Goal: Information Seeking & Learning: Learn about a topic

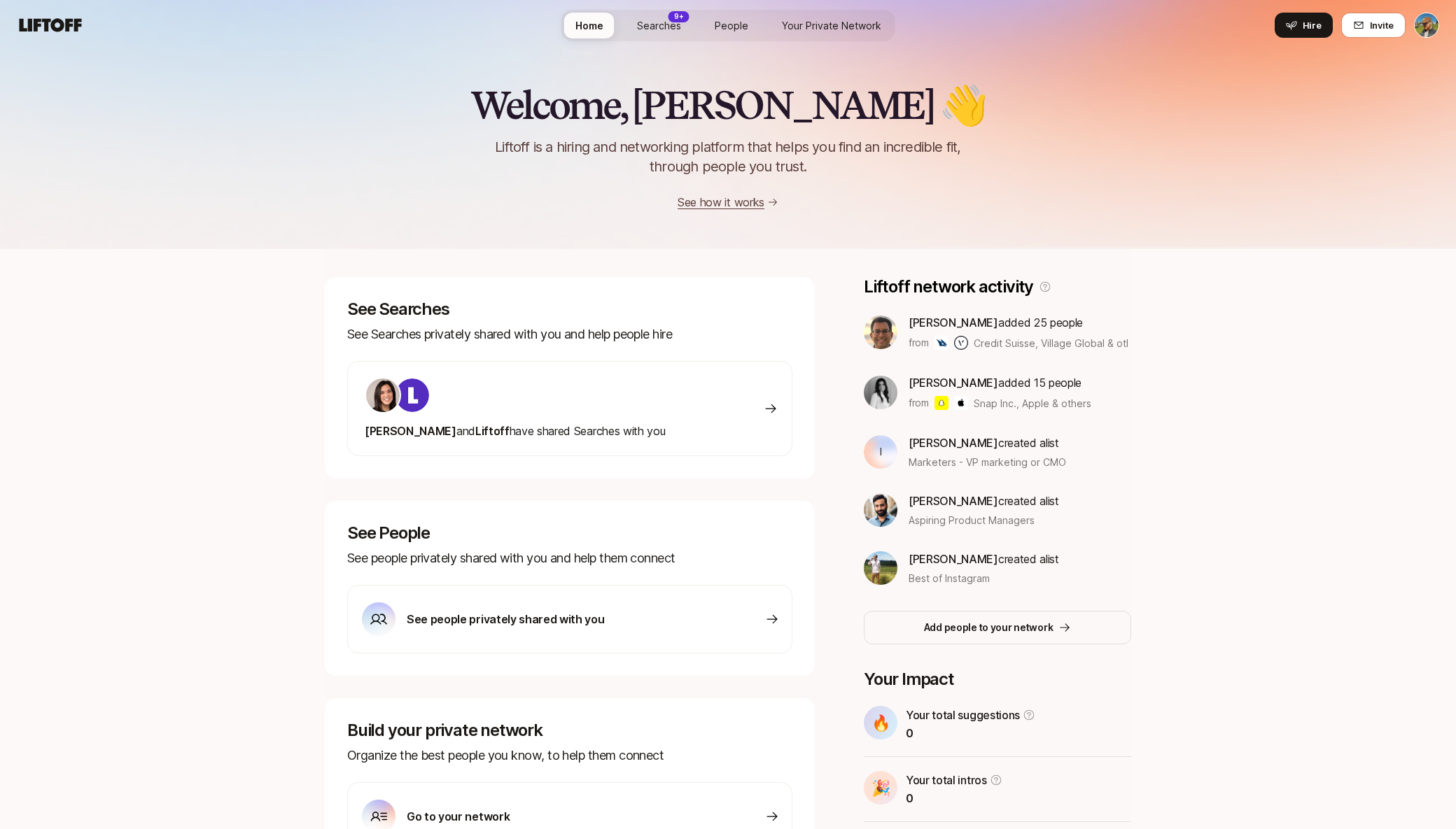
click at [649, 29] on span "Searches" at bounding box center [658, 26] width 44 height 15
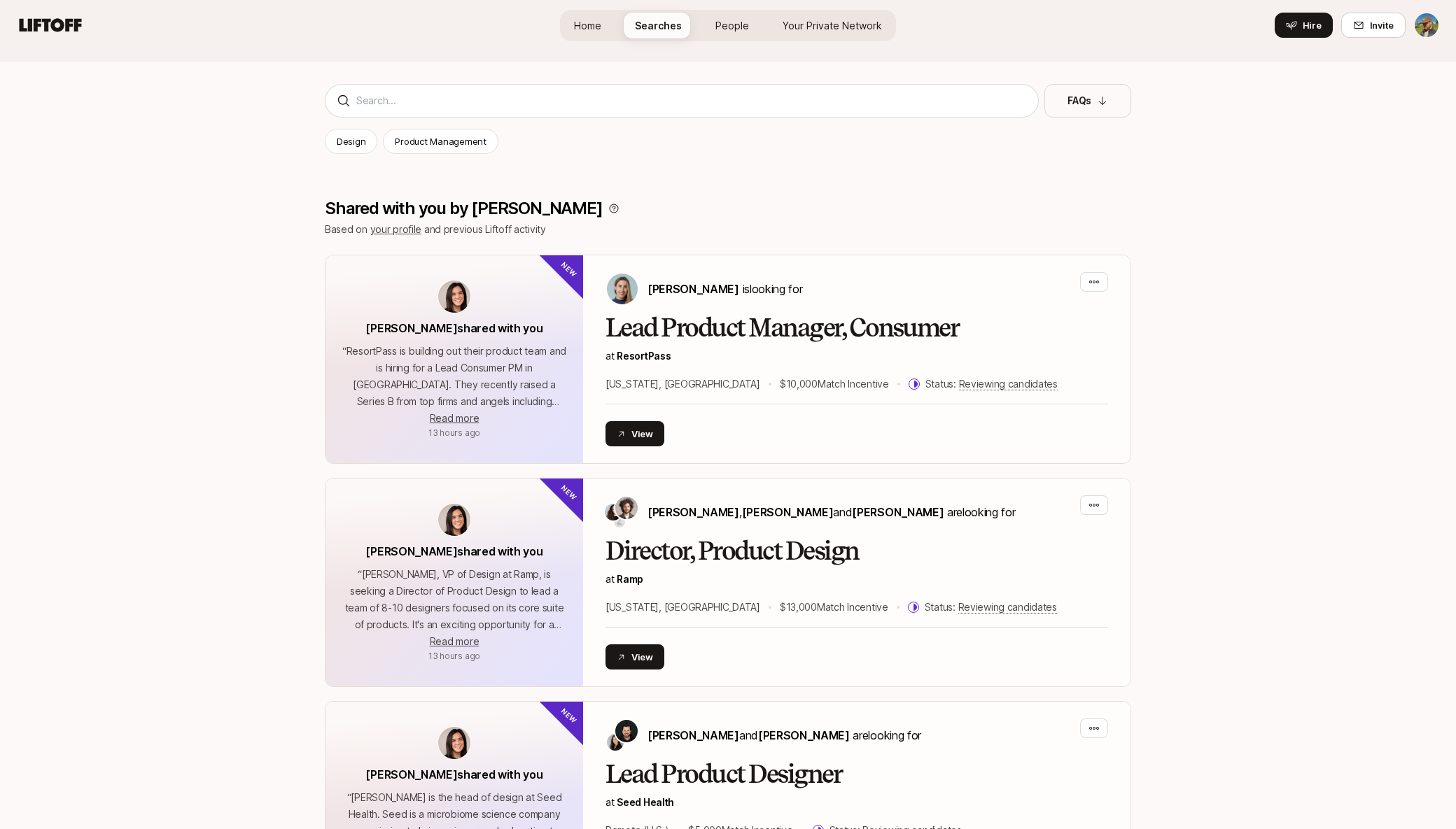
scroll to position [130, 0]
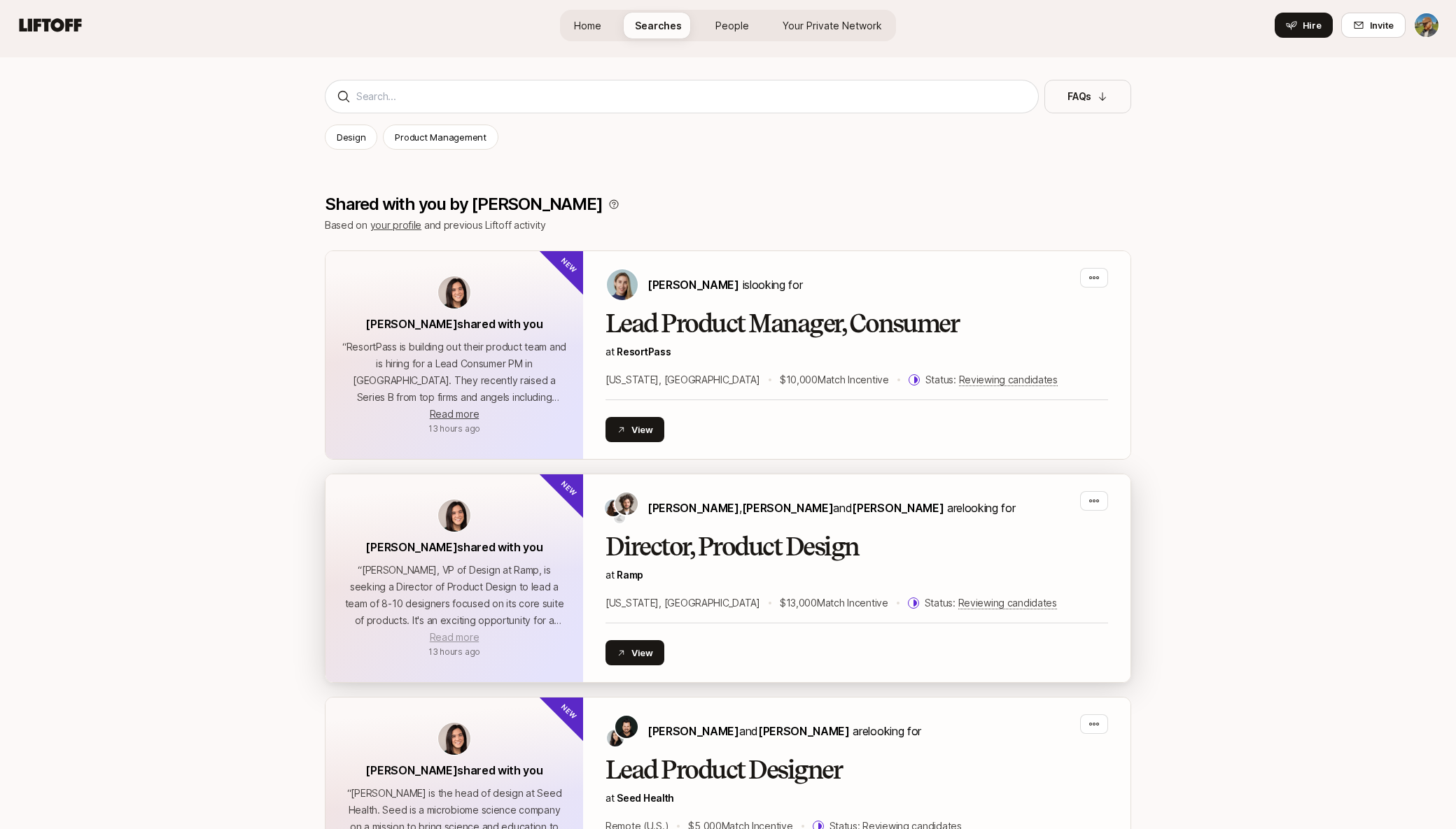
click at [465, 635] on span "Read more" at bounding box center [454, 637] width 49 height 12
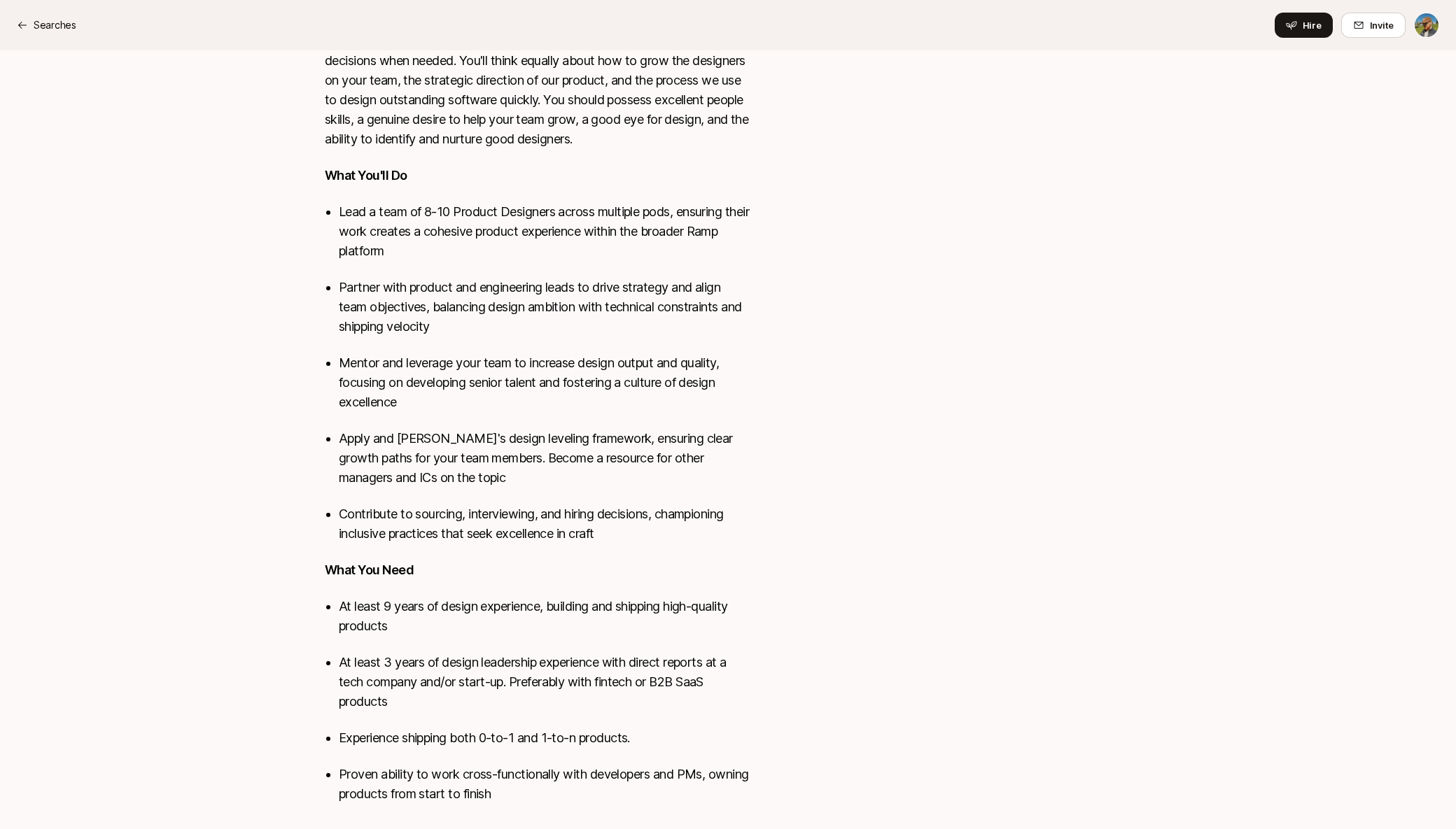
scroll to position [706, 0]
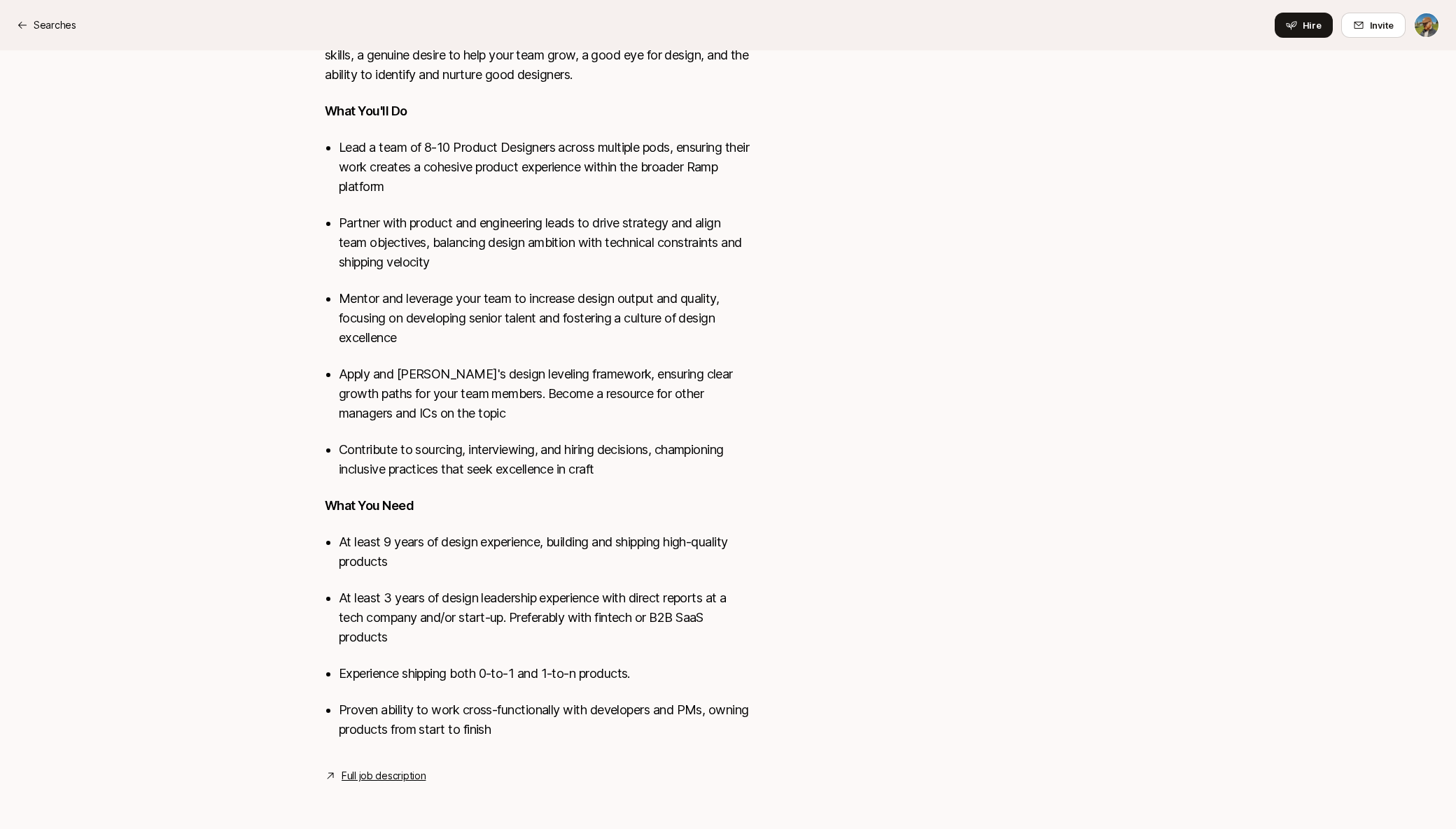
click at [376, 775] on link "Full job description" at bounding box center [383, 775] width 84 height 17
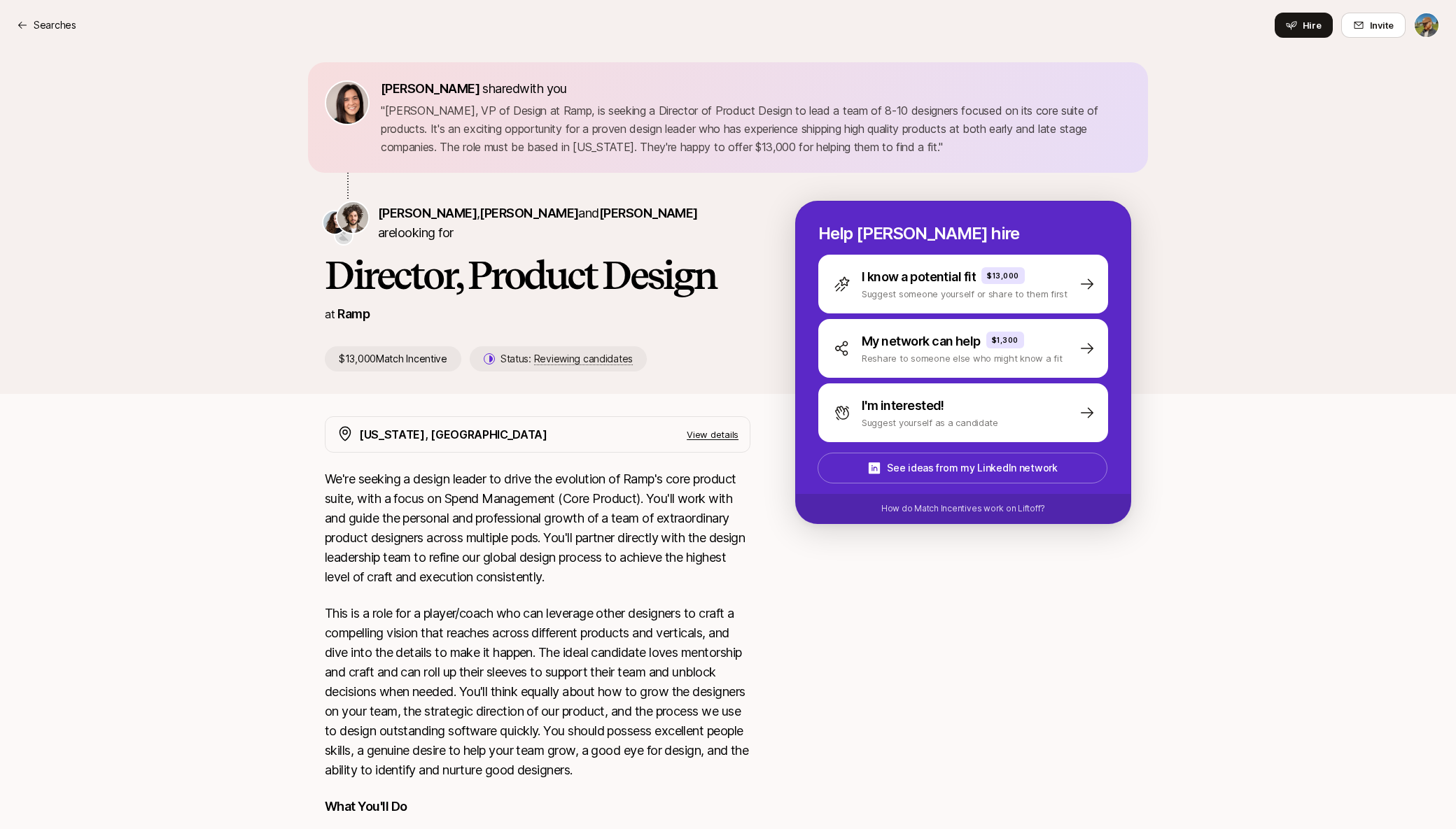
scroll to position [0, 0]
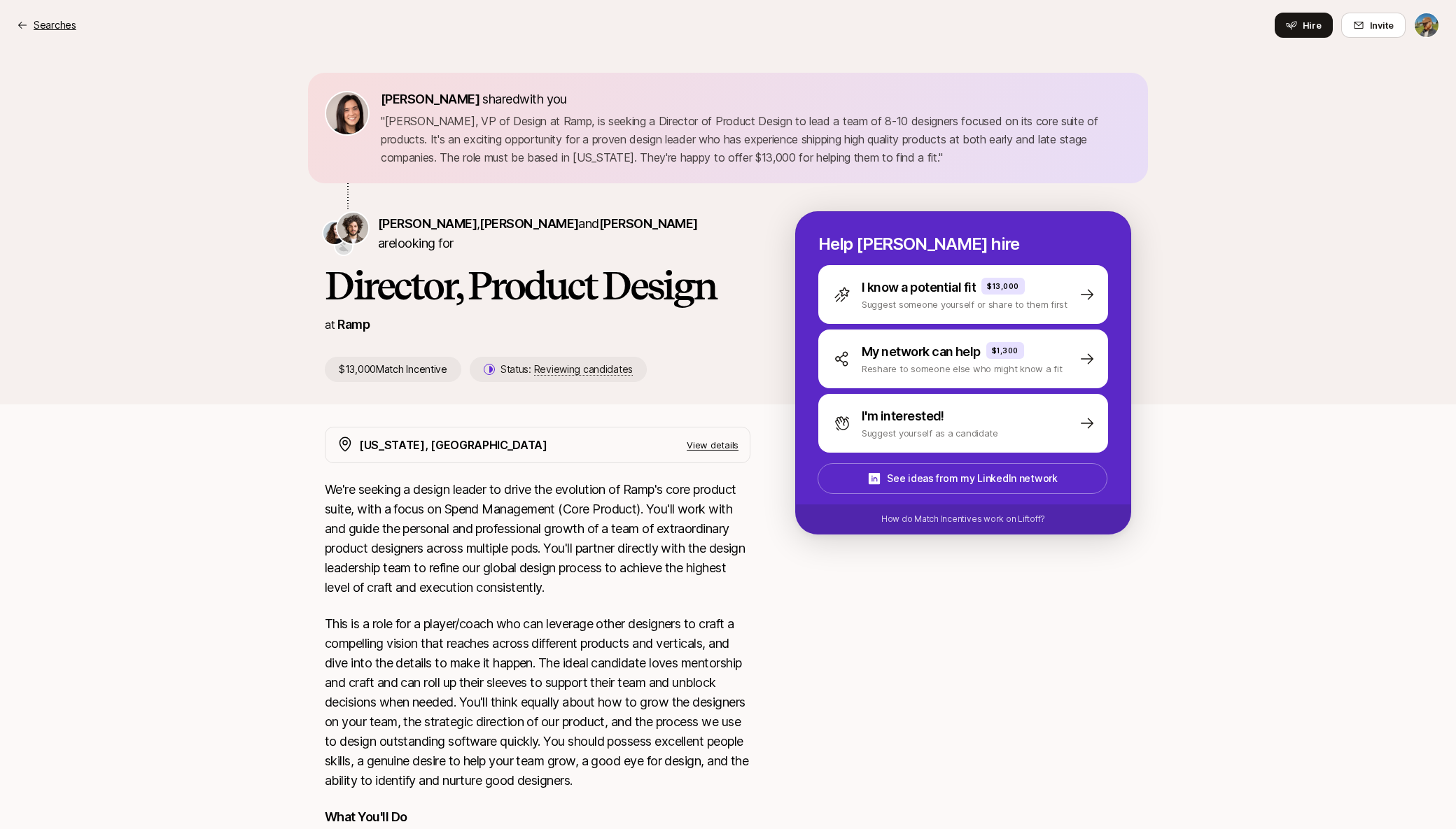
click at [54, 19] on p "Searches" at bounding box center [55, 25] width 42 height 17
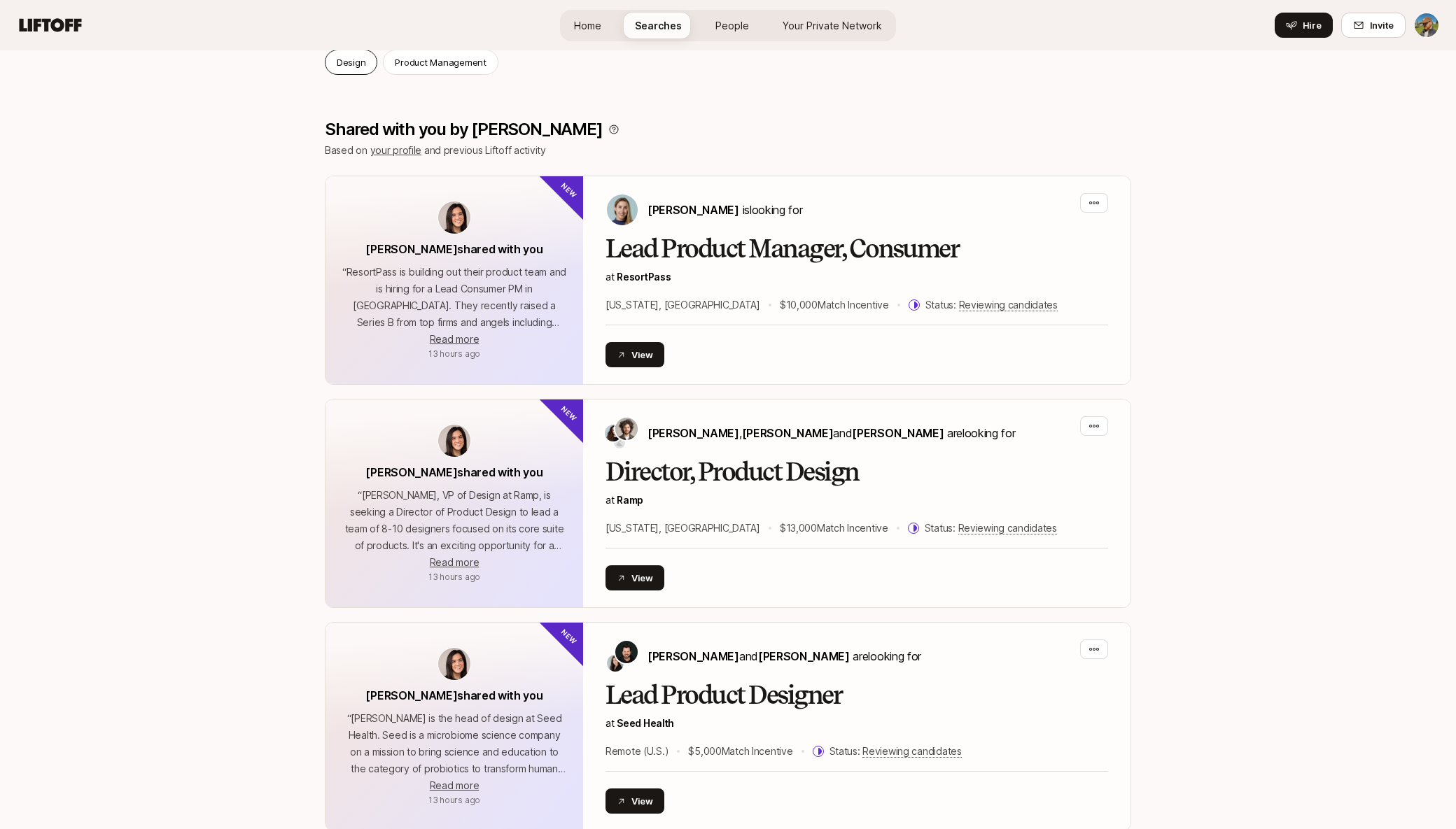
scroll to position [209, 0]
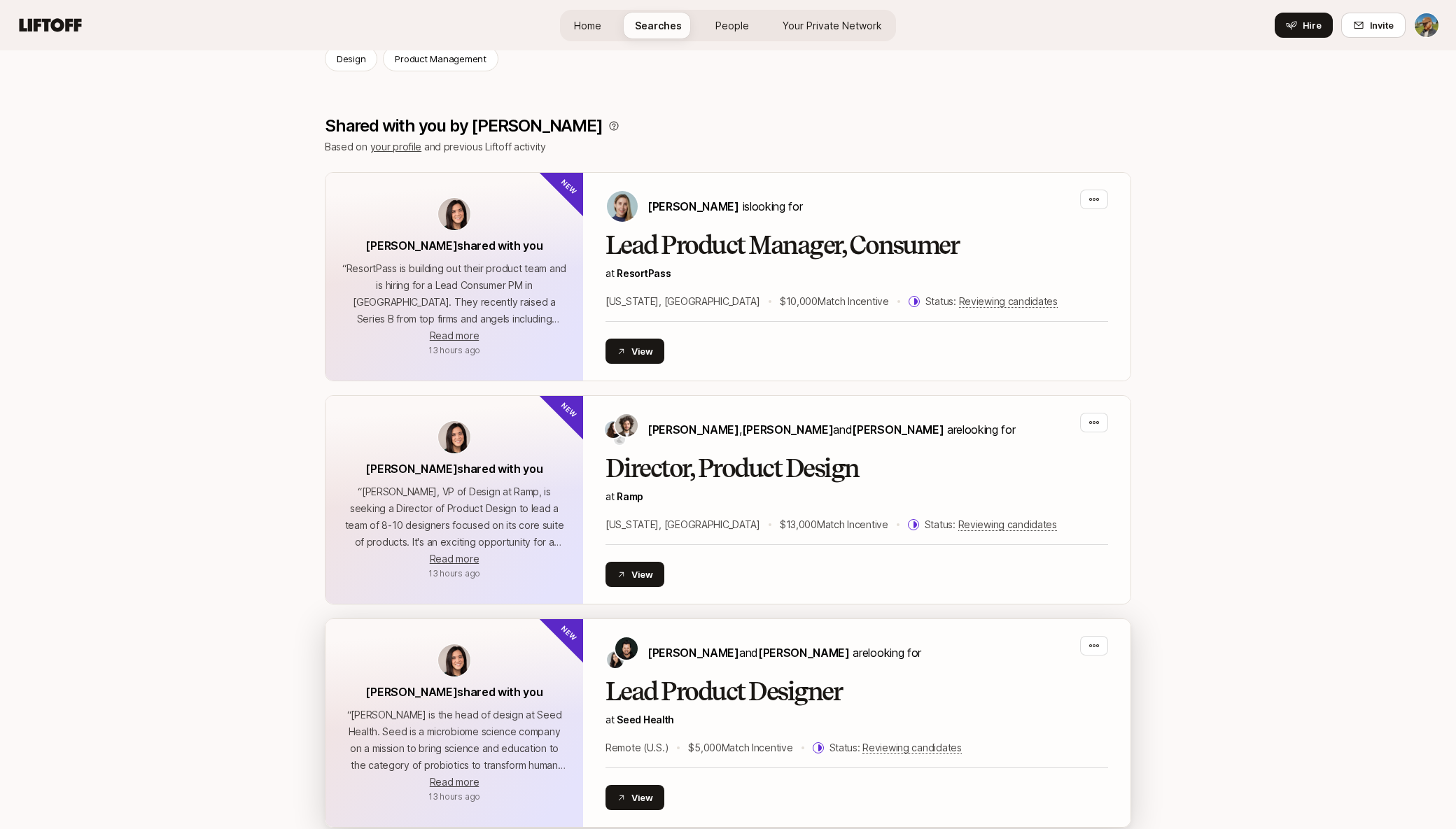
click at [878, 703] on h2 "Lead Product Designer" at bounding box center [857, 692] width 503 height 28
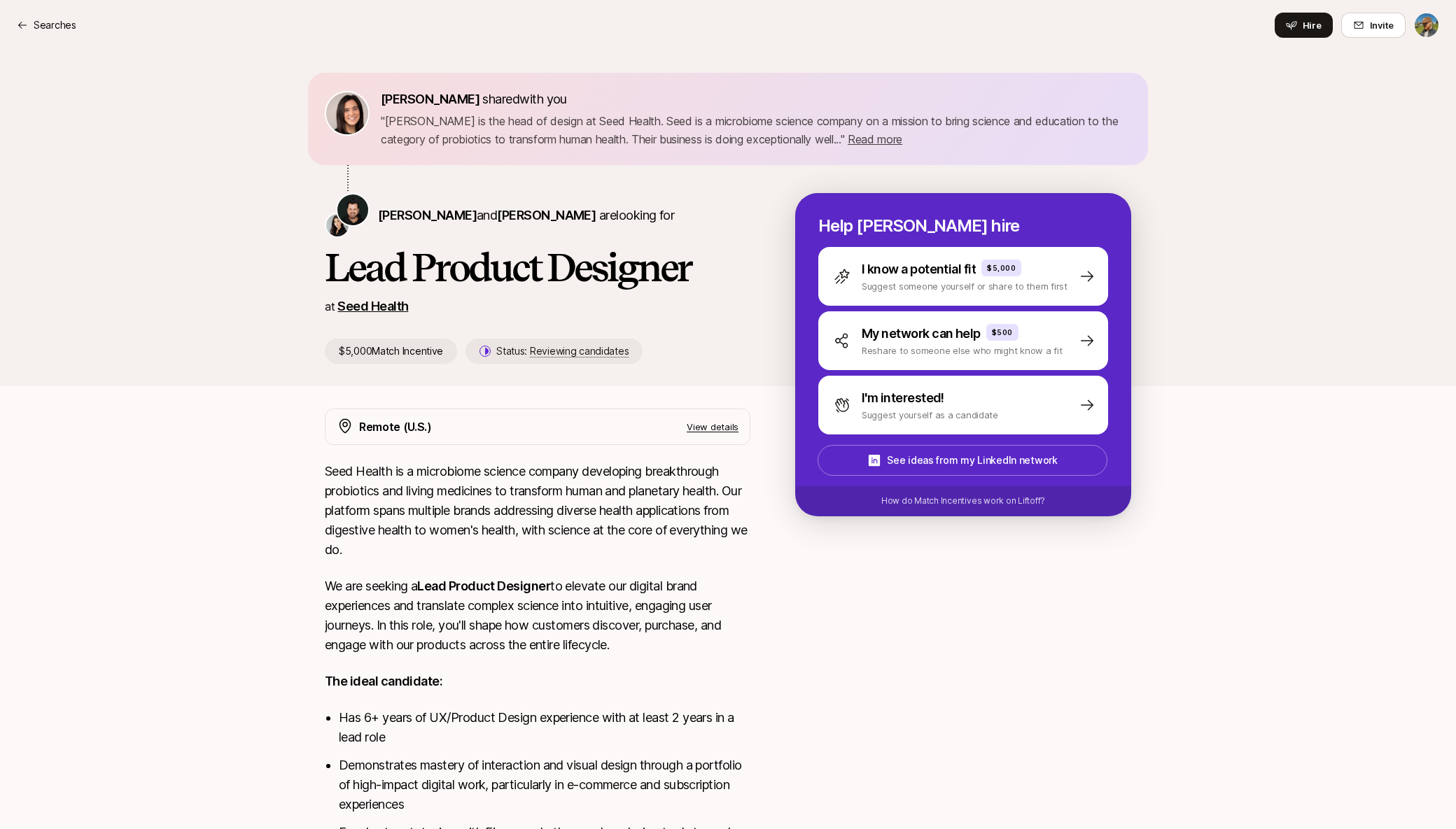
click at [365, 309] on link "Seed Health" at bounding box center [372, 305] width 70 height 15
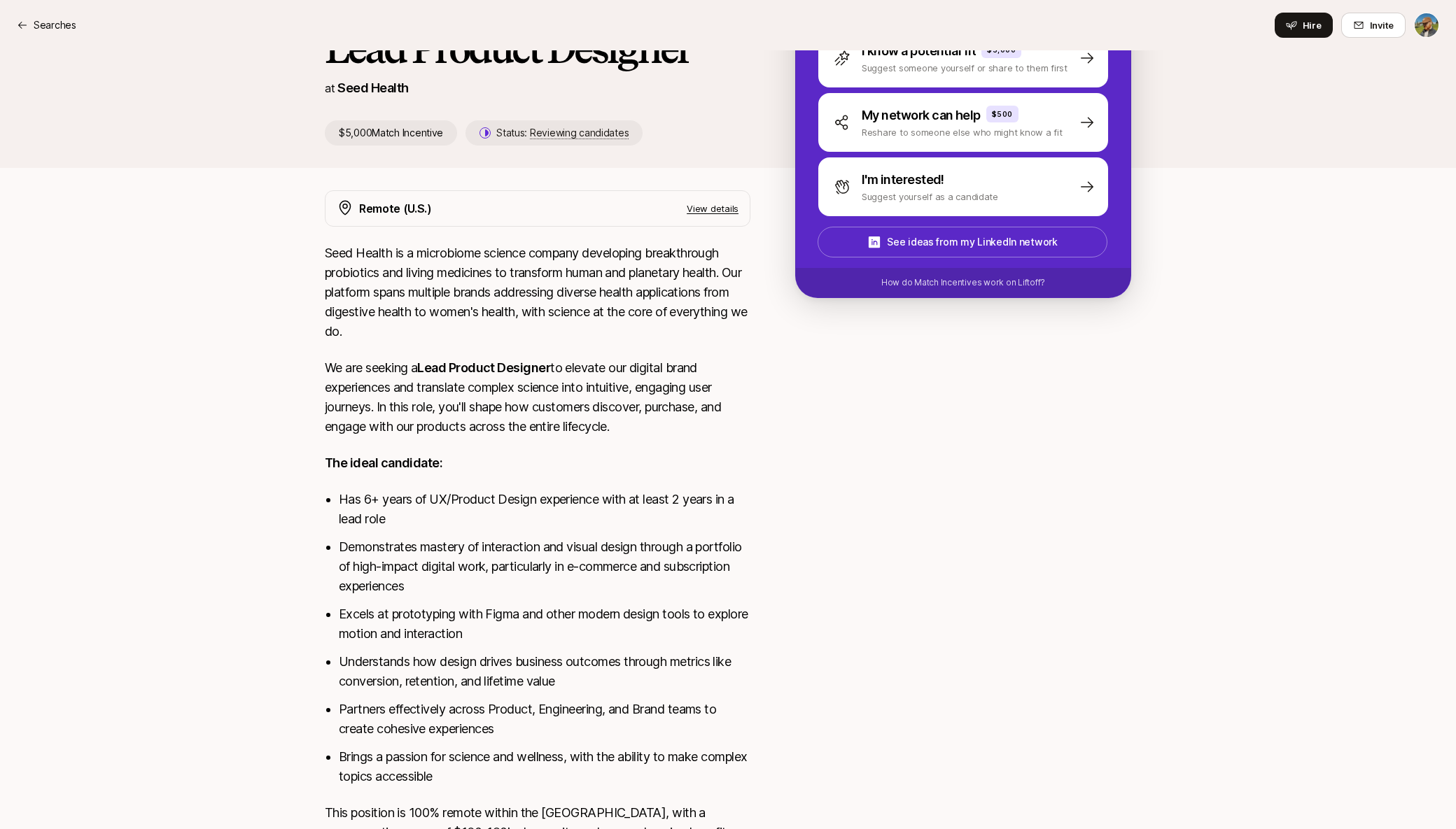
scroll to position [321, 0]
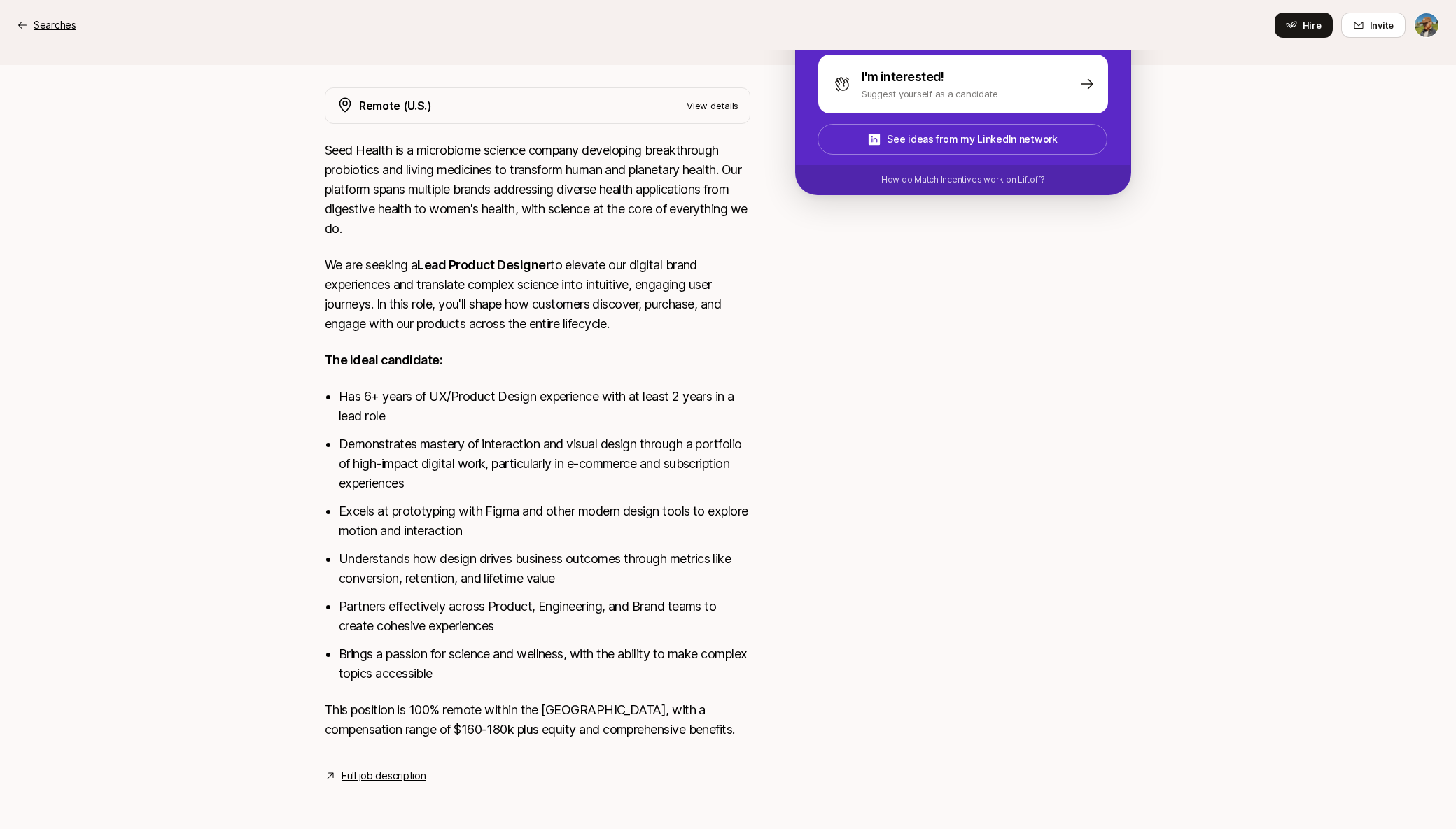
click at [46, 31] on p "Searches" at bounding box center [55, 25] width 42 height 17
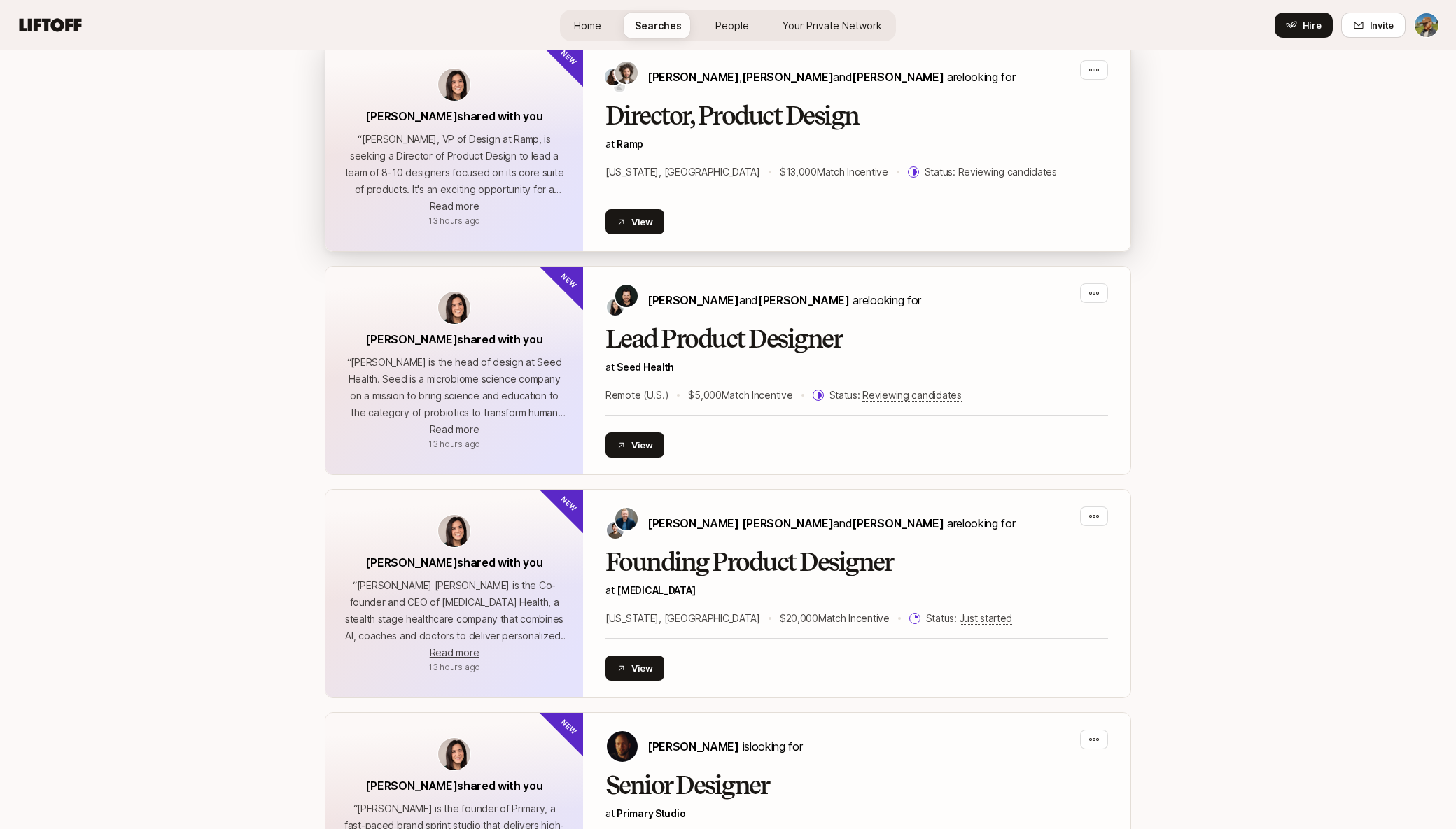
scroll to position [561, 0]
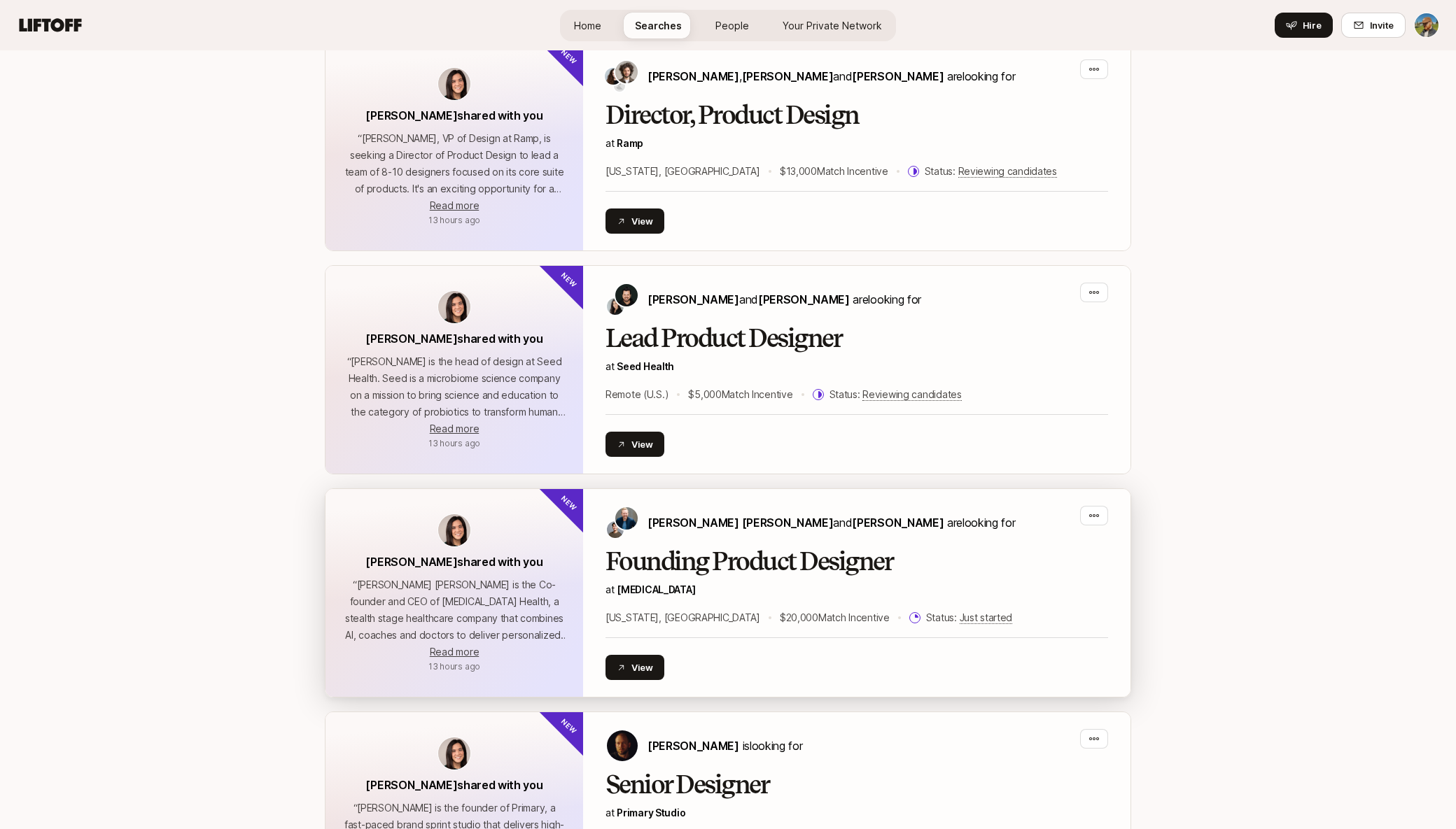
click at [635, 590] on span "SONATA" at bounding box center [655, 590] width 78 height 12
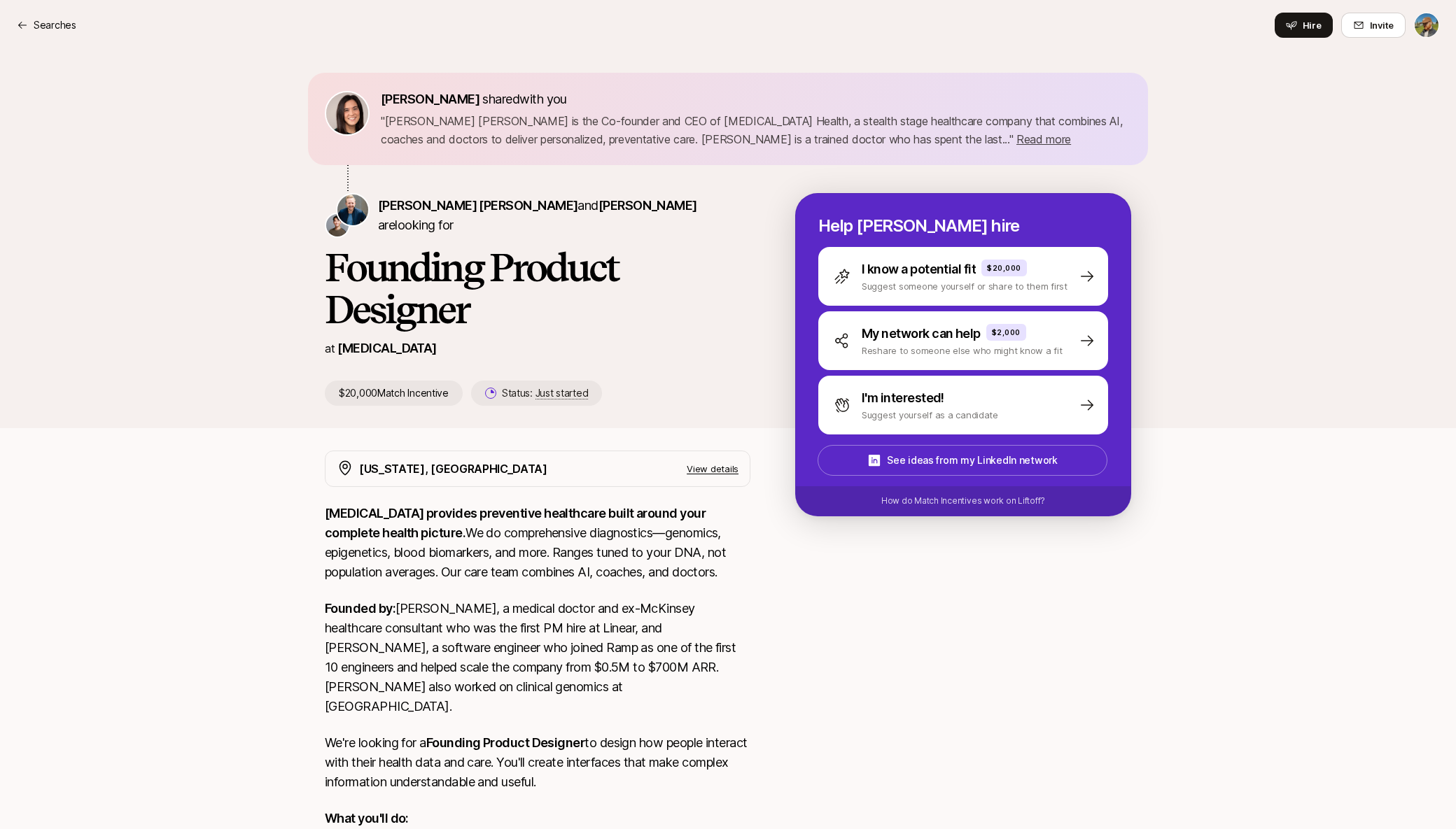
click at [727, 469] on p "View details" at bounding box center [712, 469] width 52 height 14
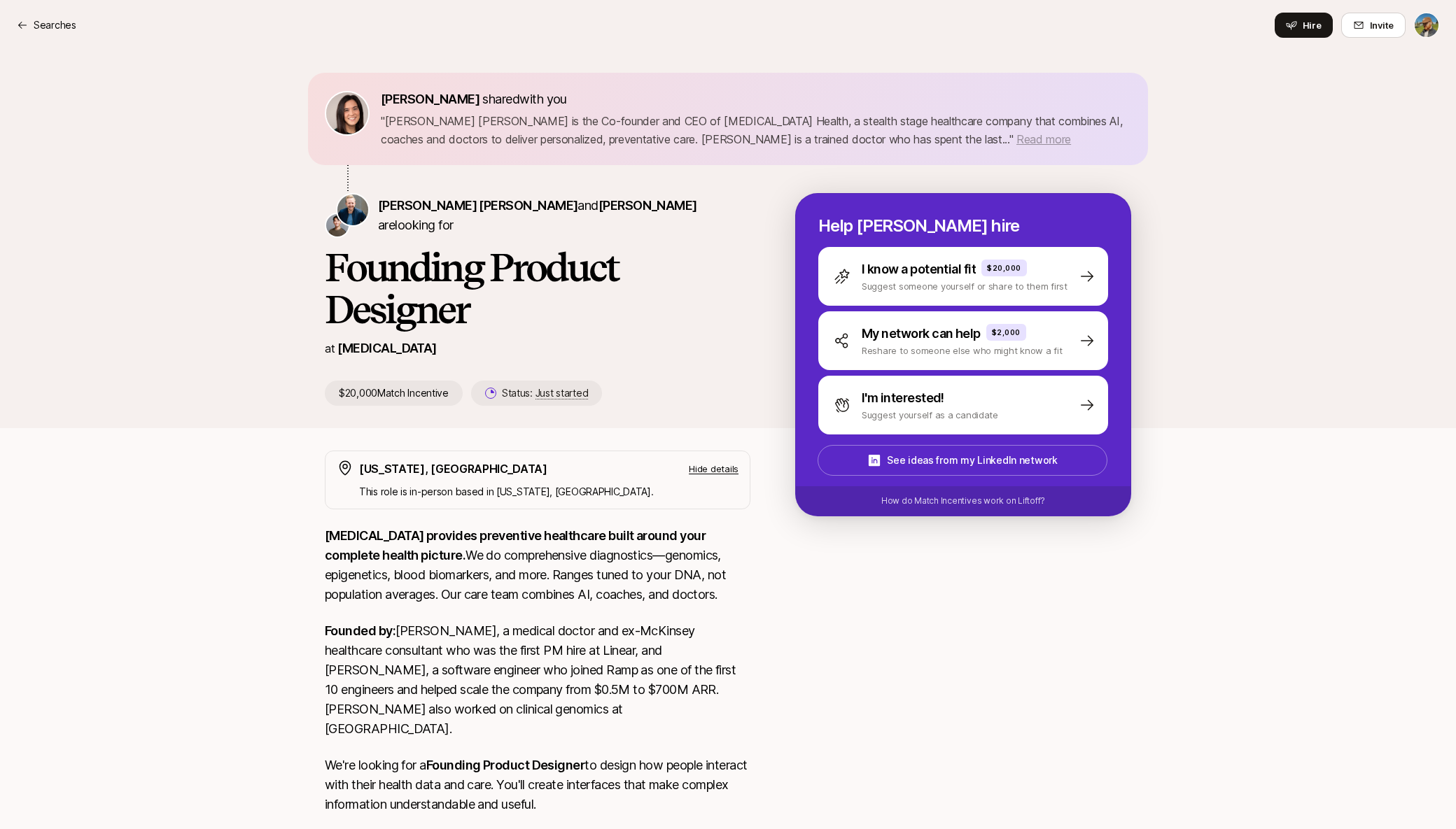
click at [1016, 136] on span "Read more" at bounding box center [1043, 139] width 55 height 14
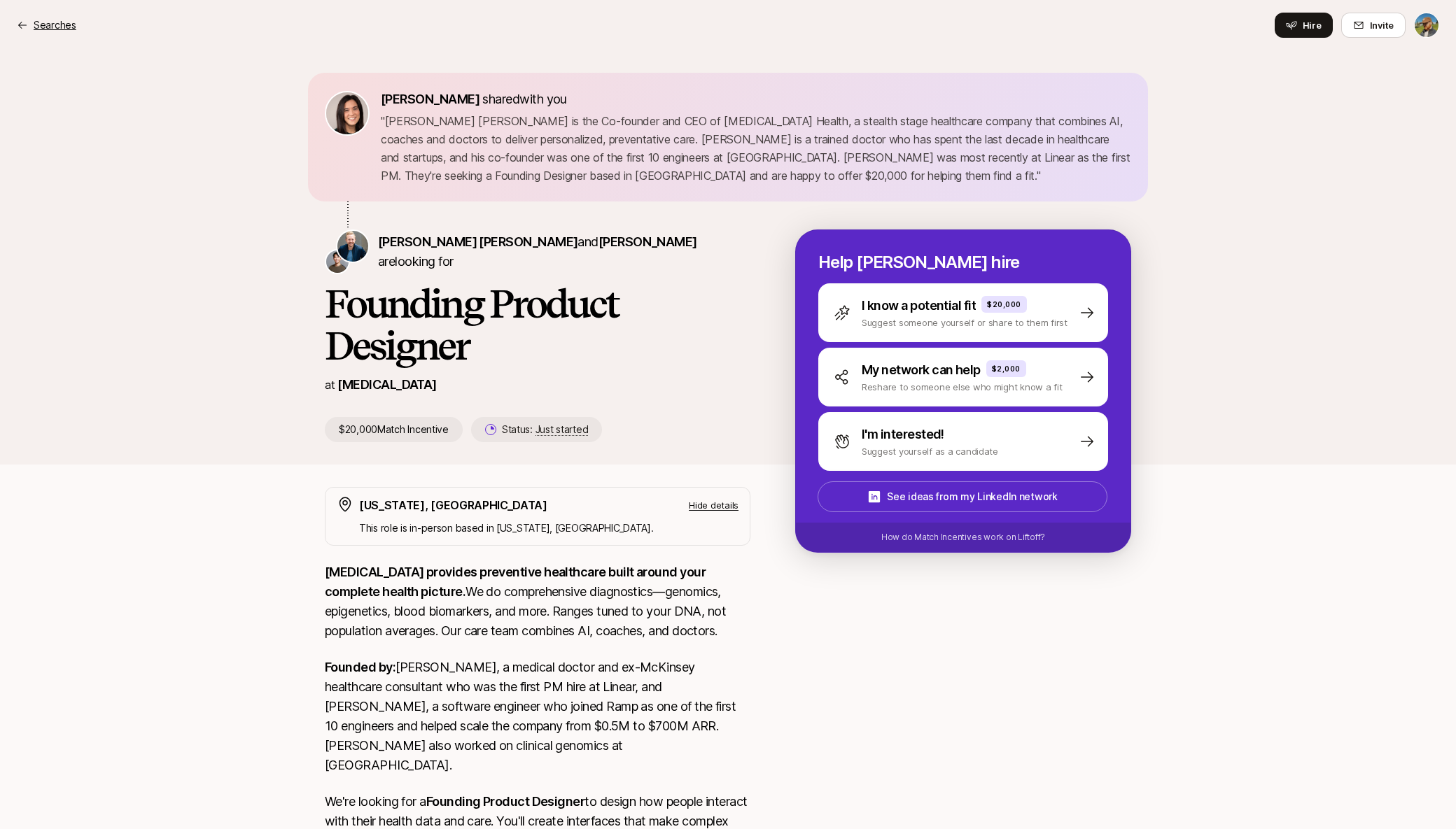
click at [70, 33] on p "Searches" at bounding box center [55, 25] width 42 height 17
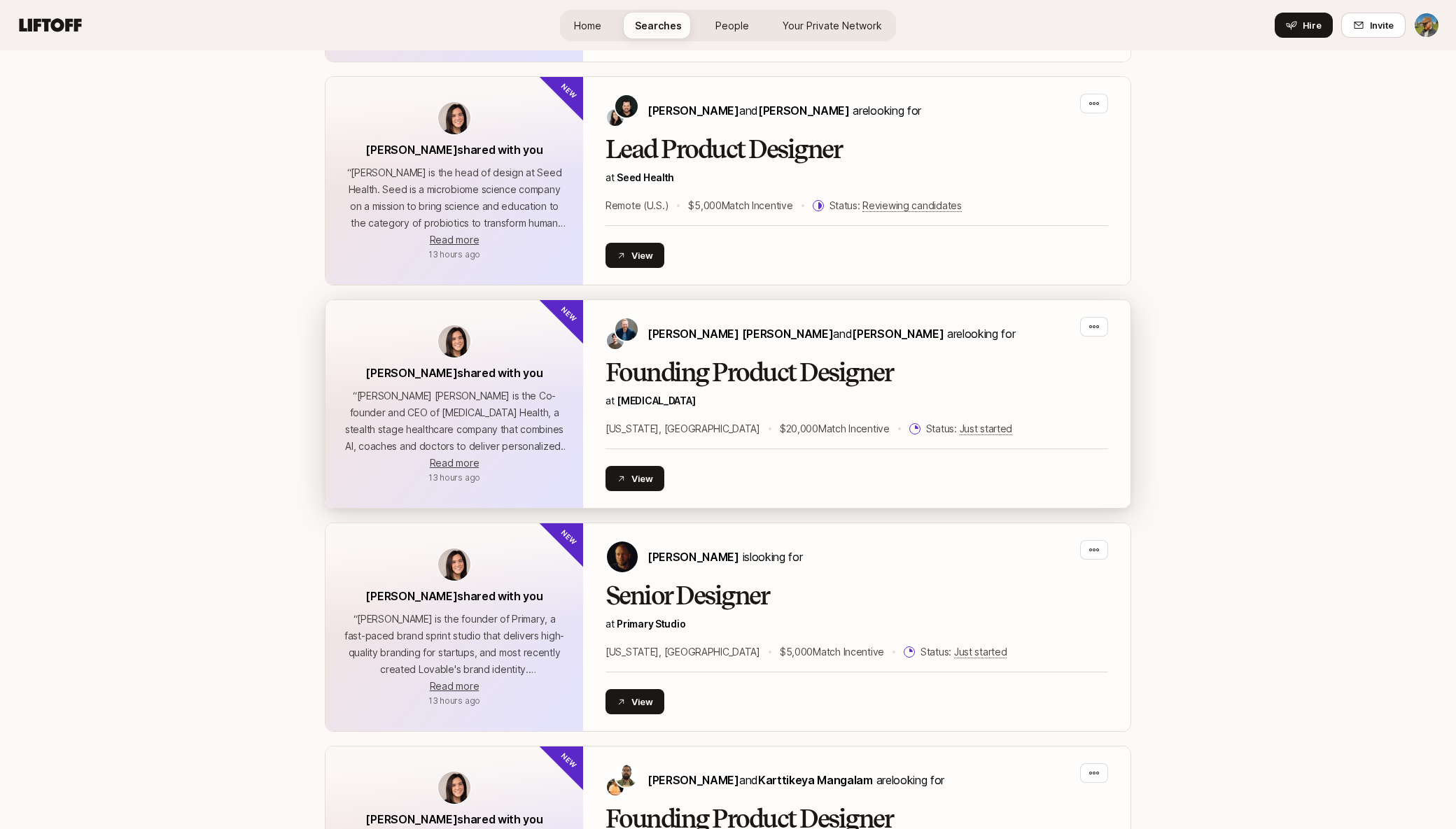
scroll to position [752, 0]
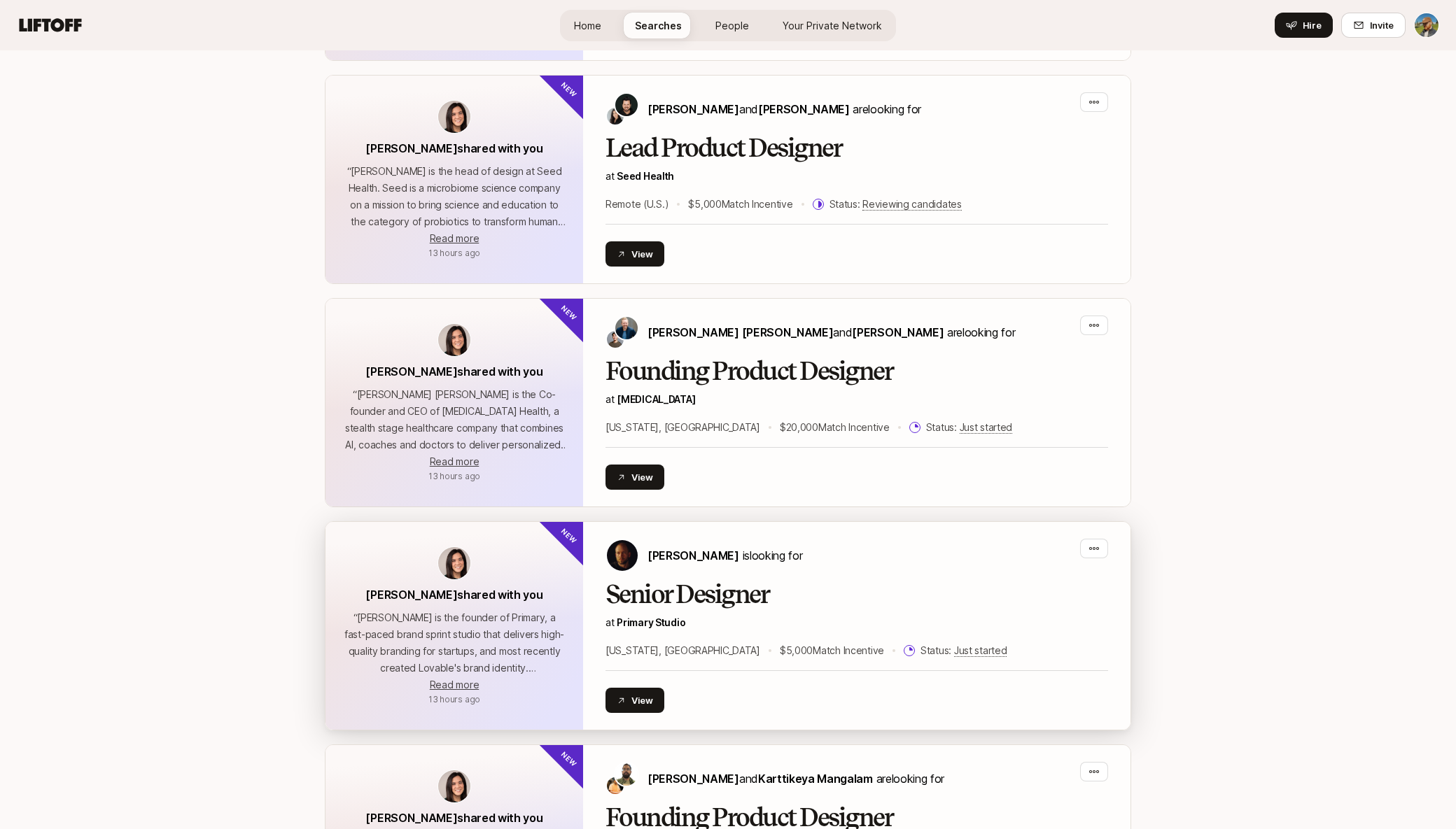
click at [831, 589] on h2 "Senior Designer" at bounding box center [857, 595] width 503 height 28
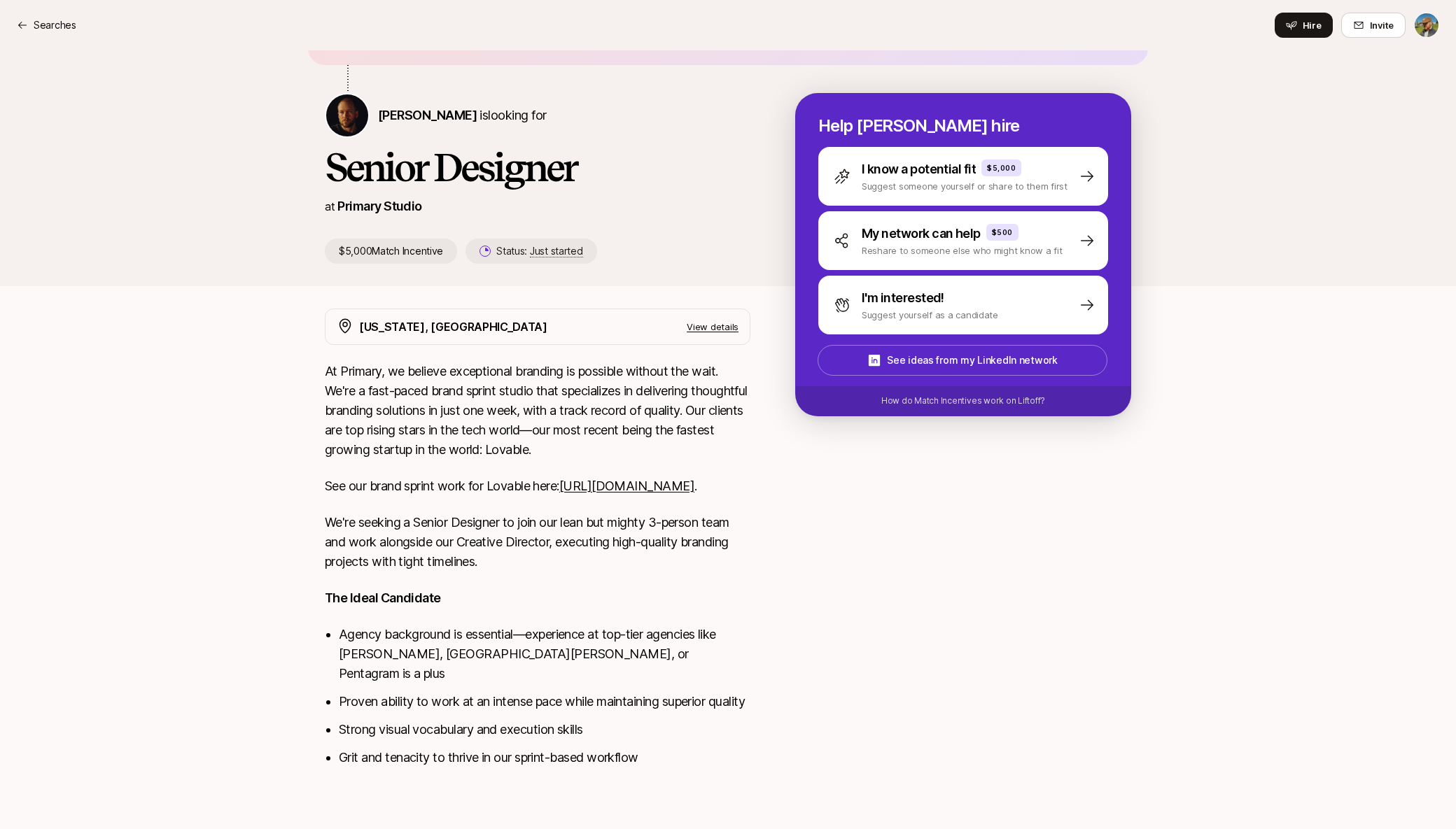
scroll to position [120, 0]
click at [714, 319] on p "View details" at bounding box center [712, 326] width 52 height 14
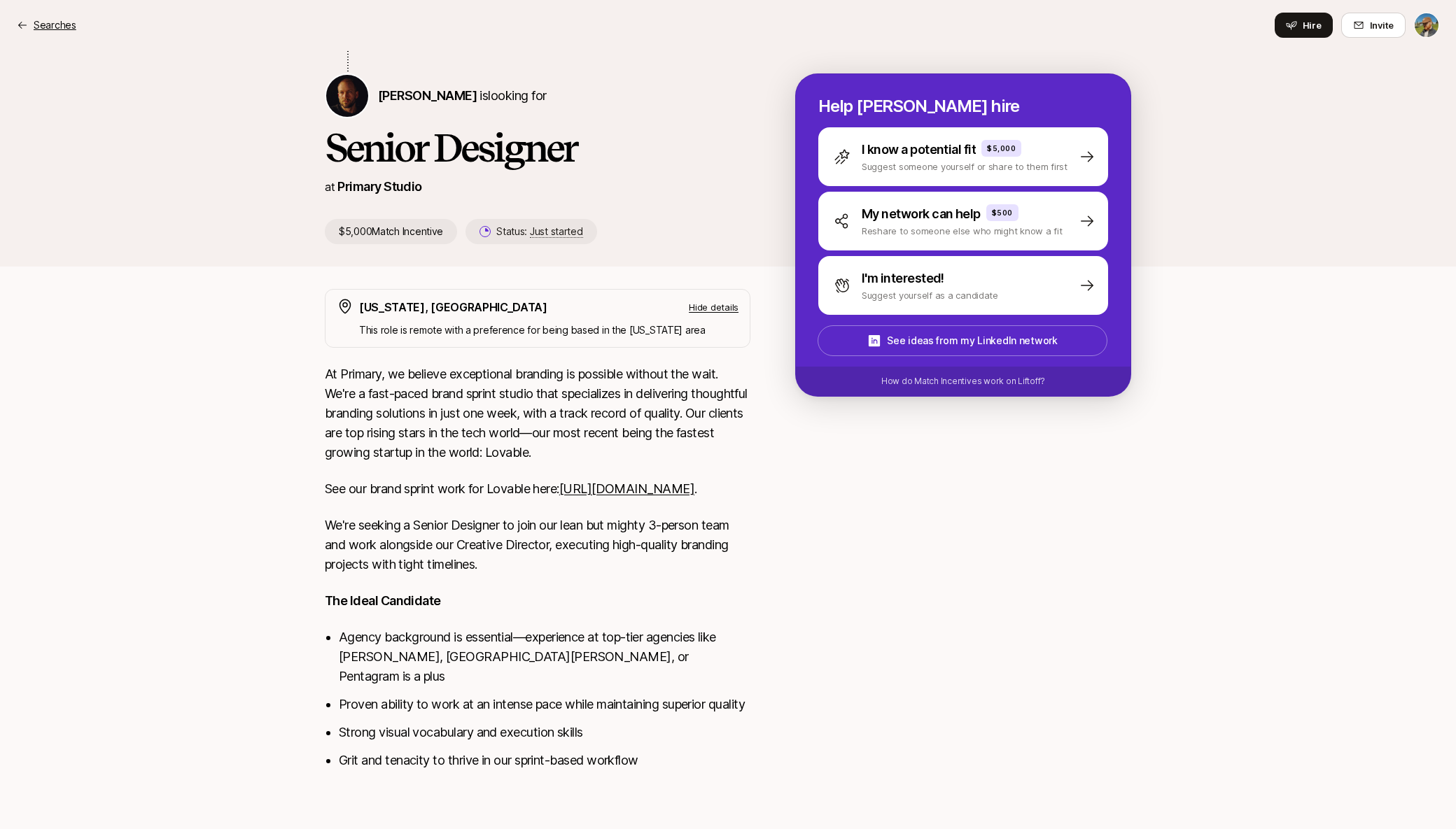
click at [22, 17] on div "Searches Hire Invite" at bounding box center [728, 25] width 1423 height 26
click at [30, 18] on div "Searches" at bounding box center [47, 25] width 60 height 17
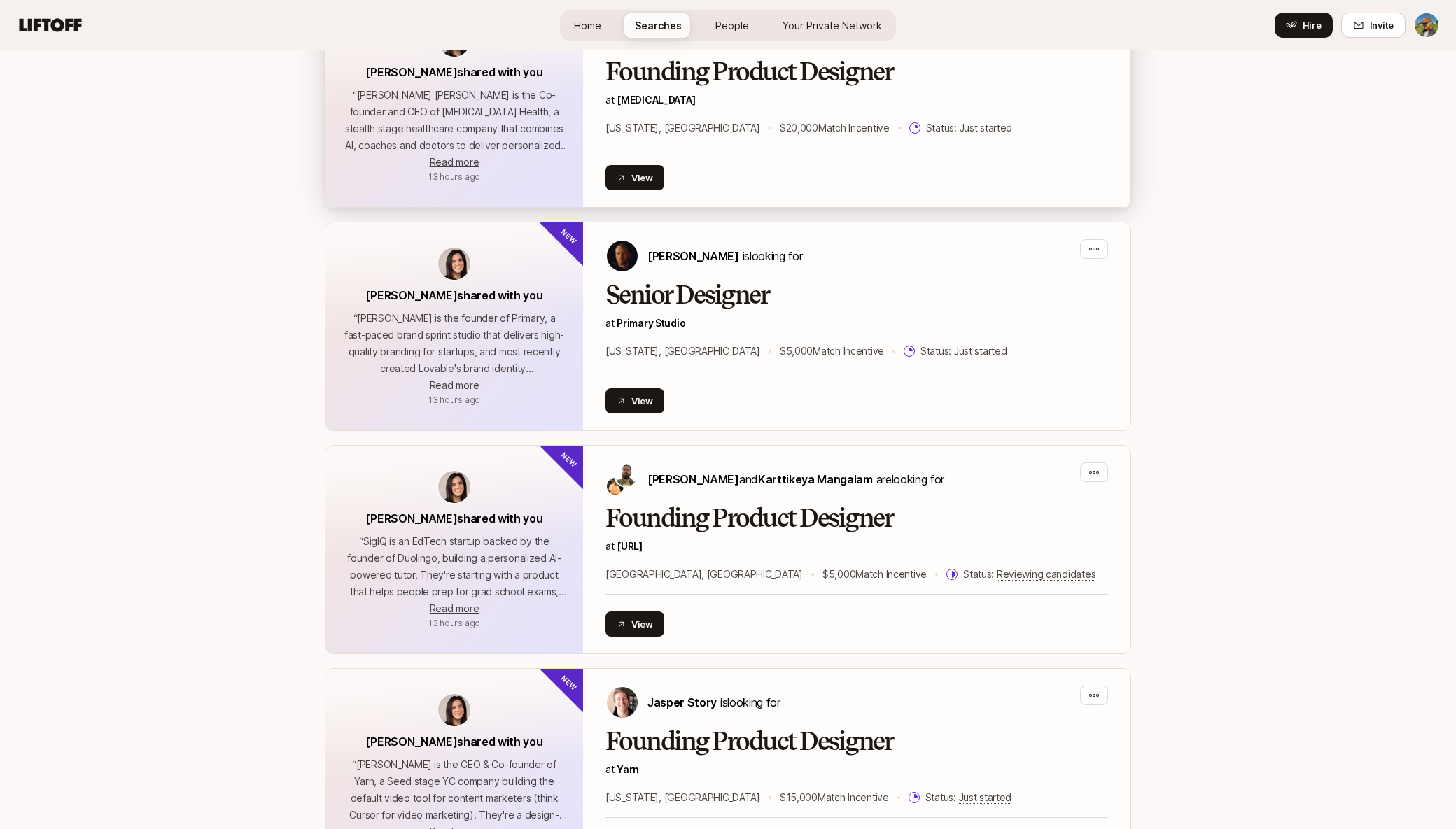
scroll to position [1053, 0]
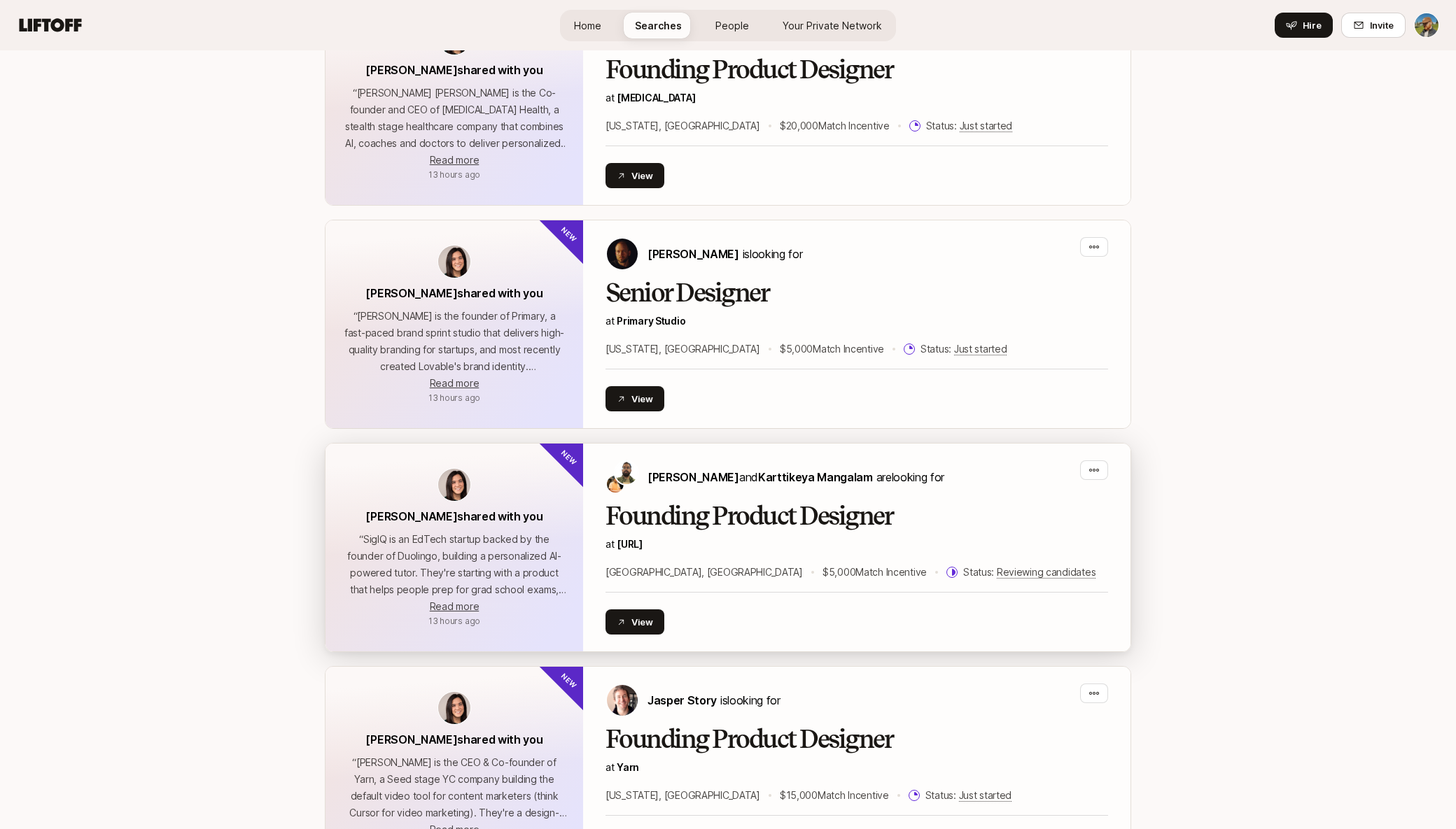
click at [1005, 518] on h2 "Founding Product Designer" at bounding box center [857, 517] width 503 height 28
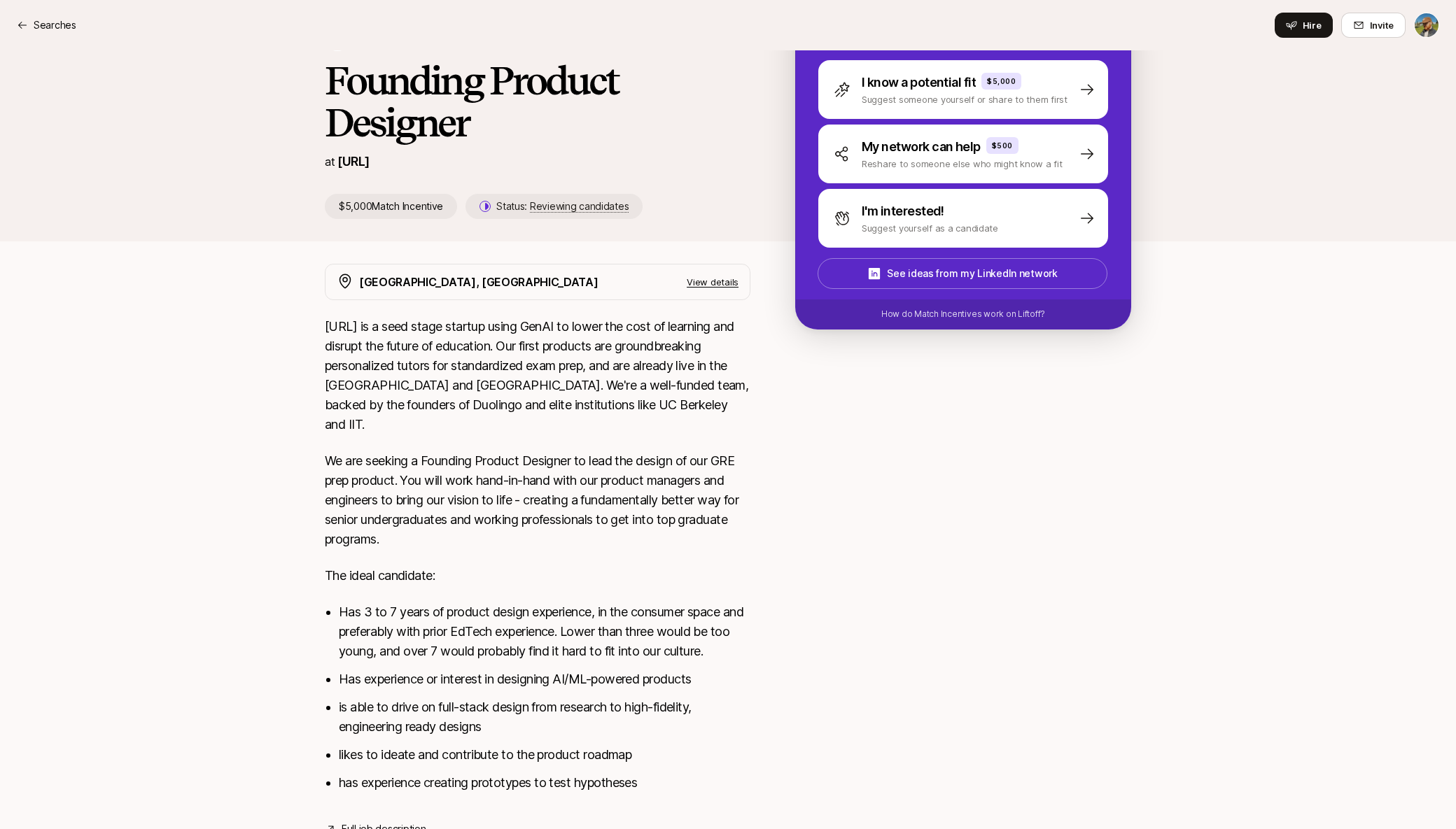
scroll to position [180, 0]
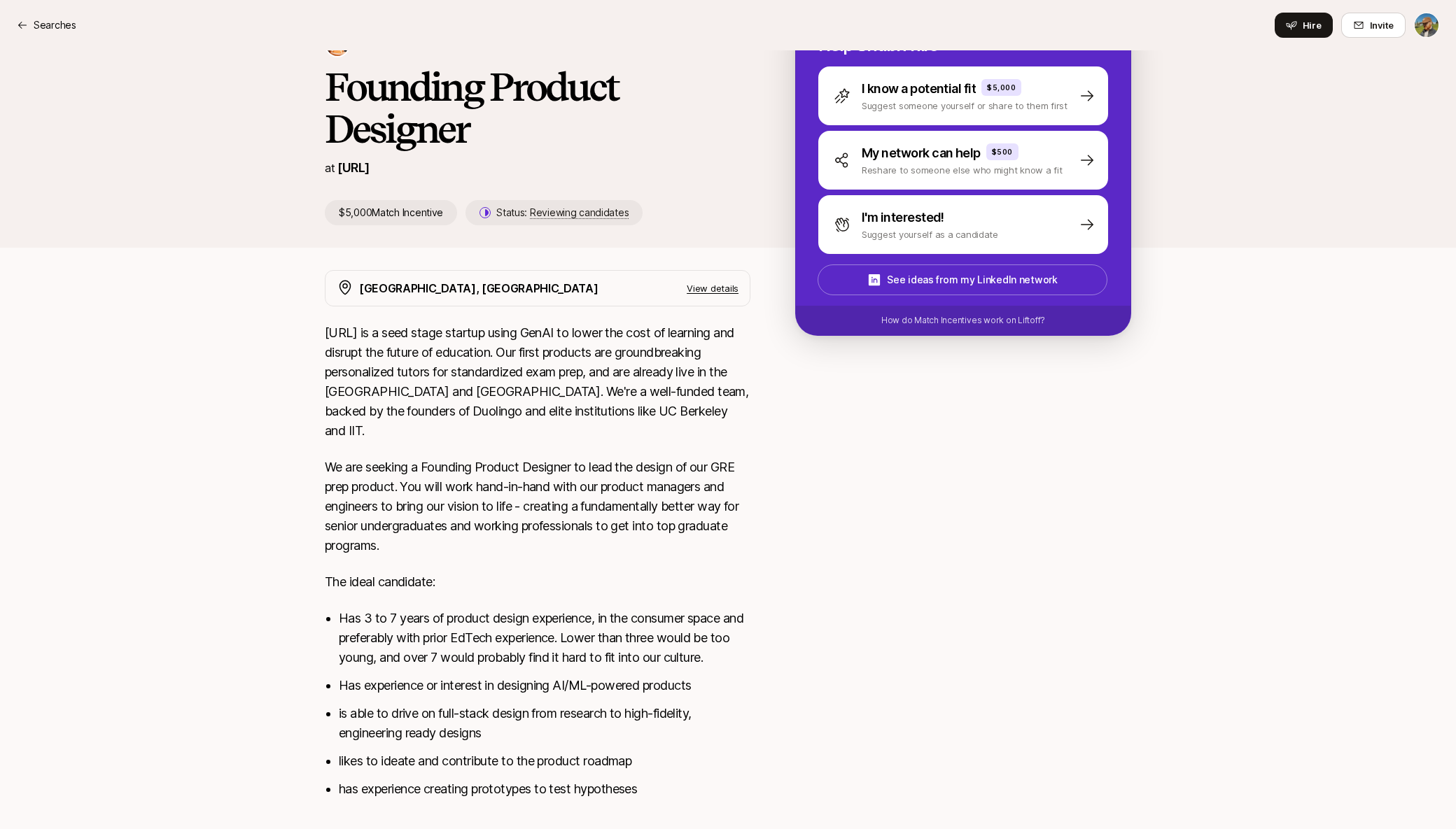
click at [725, 285] on p "View details" at bounding box center [712, 289] width 52 height 14
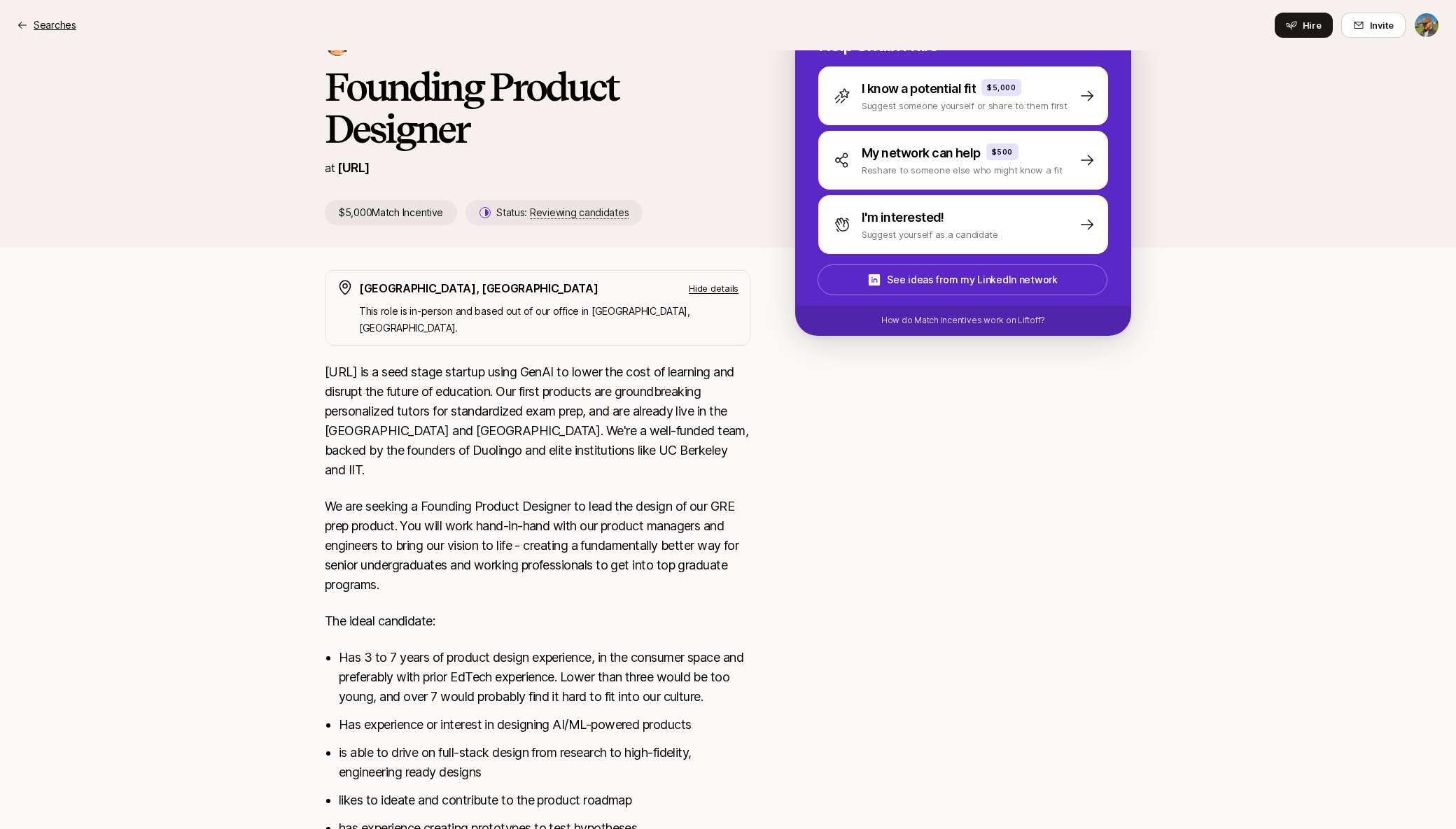
click at [53, 24] on p "Searches" at bounding box center [55, 25] width 42 height 17
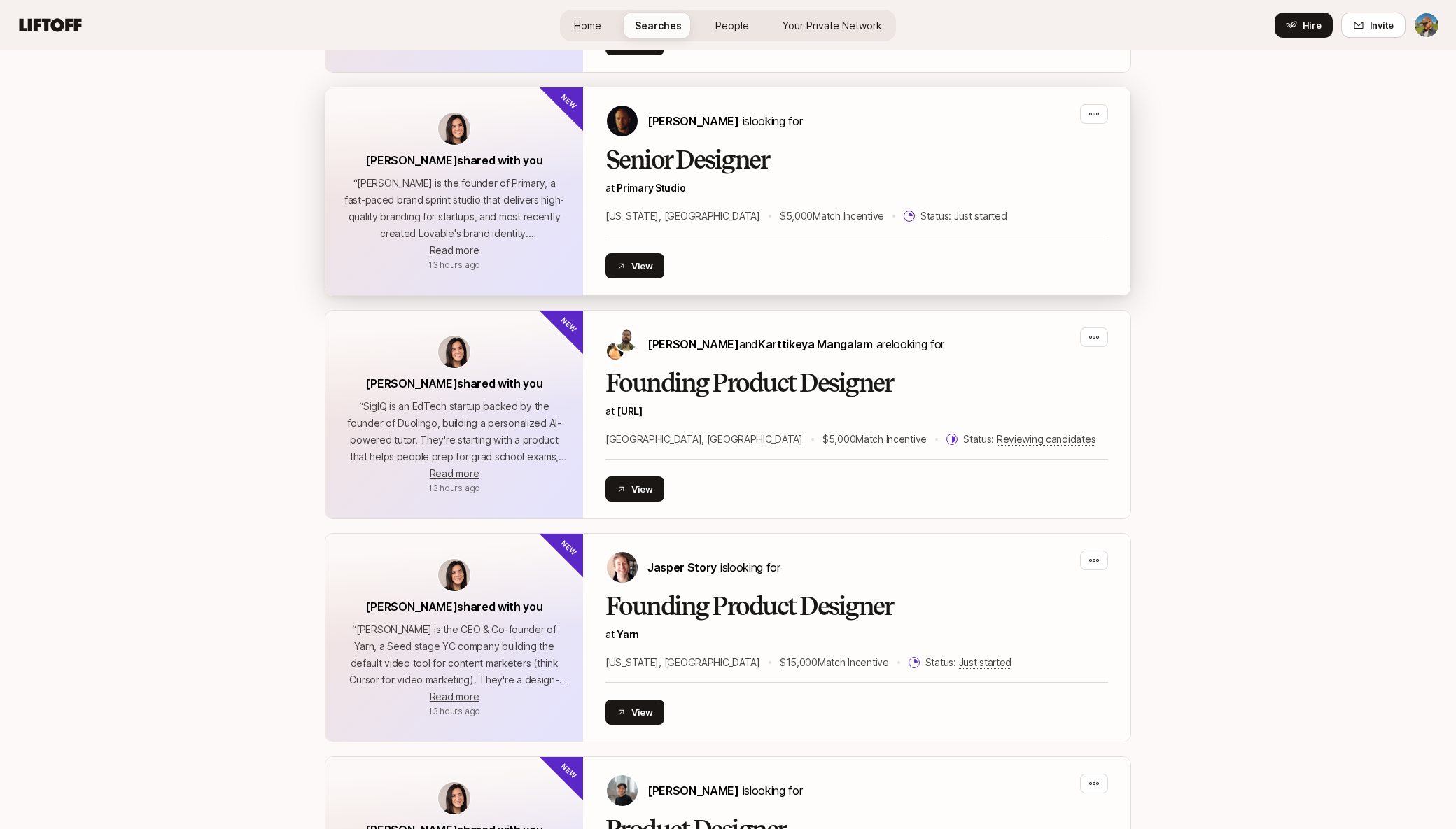
scroll to position [1198, 0]
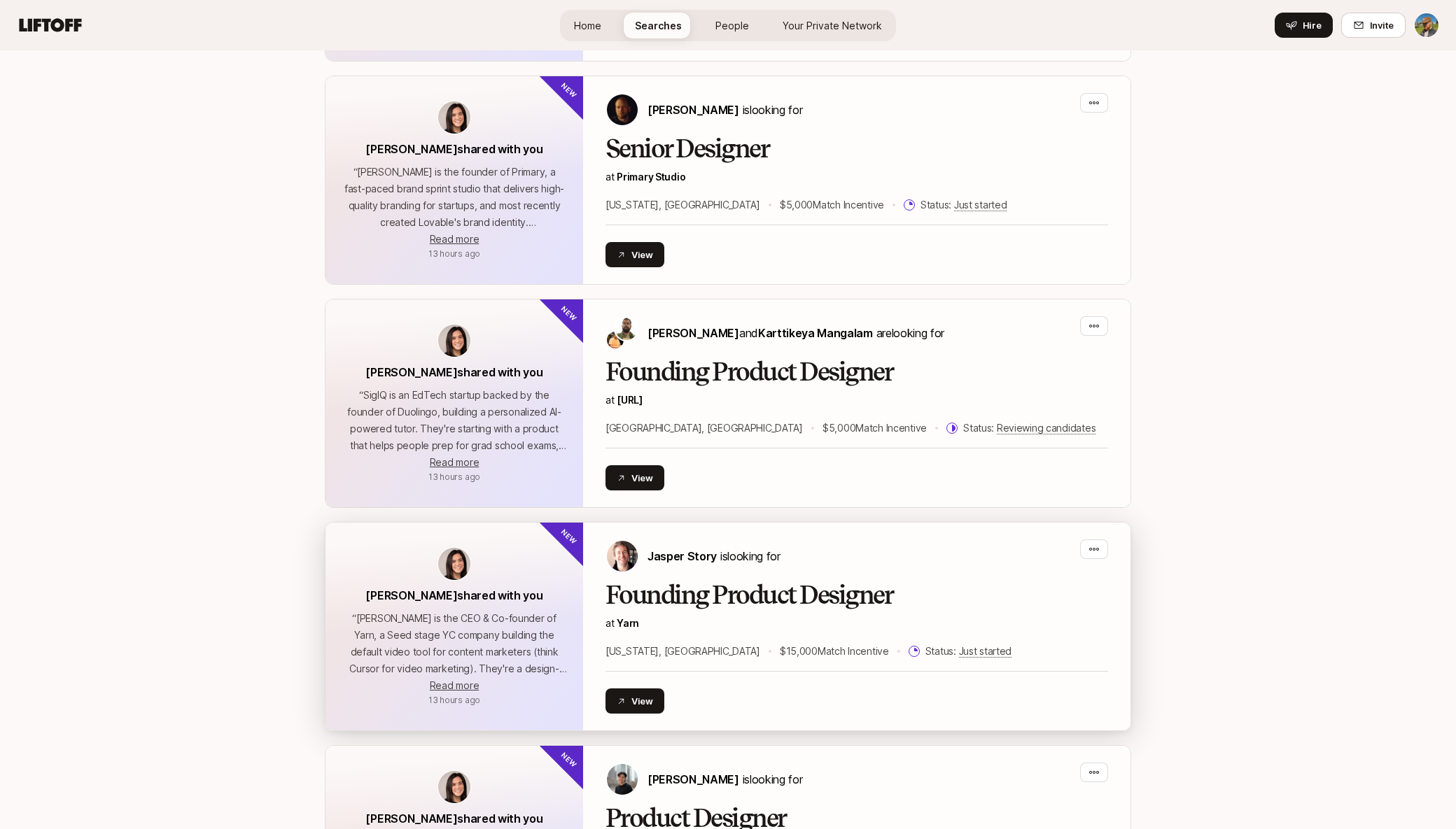
click at [931, 589] on h2 "Founding Product Designer" at bounding box center [857, 596] width 503 height 28
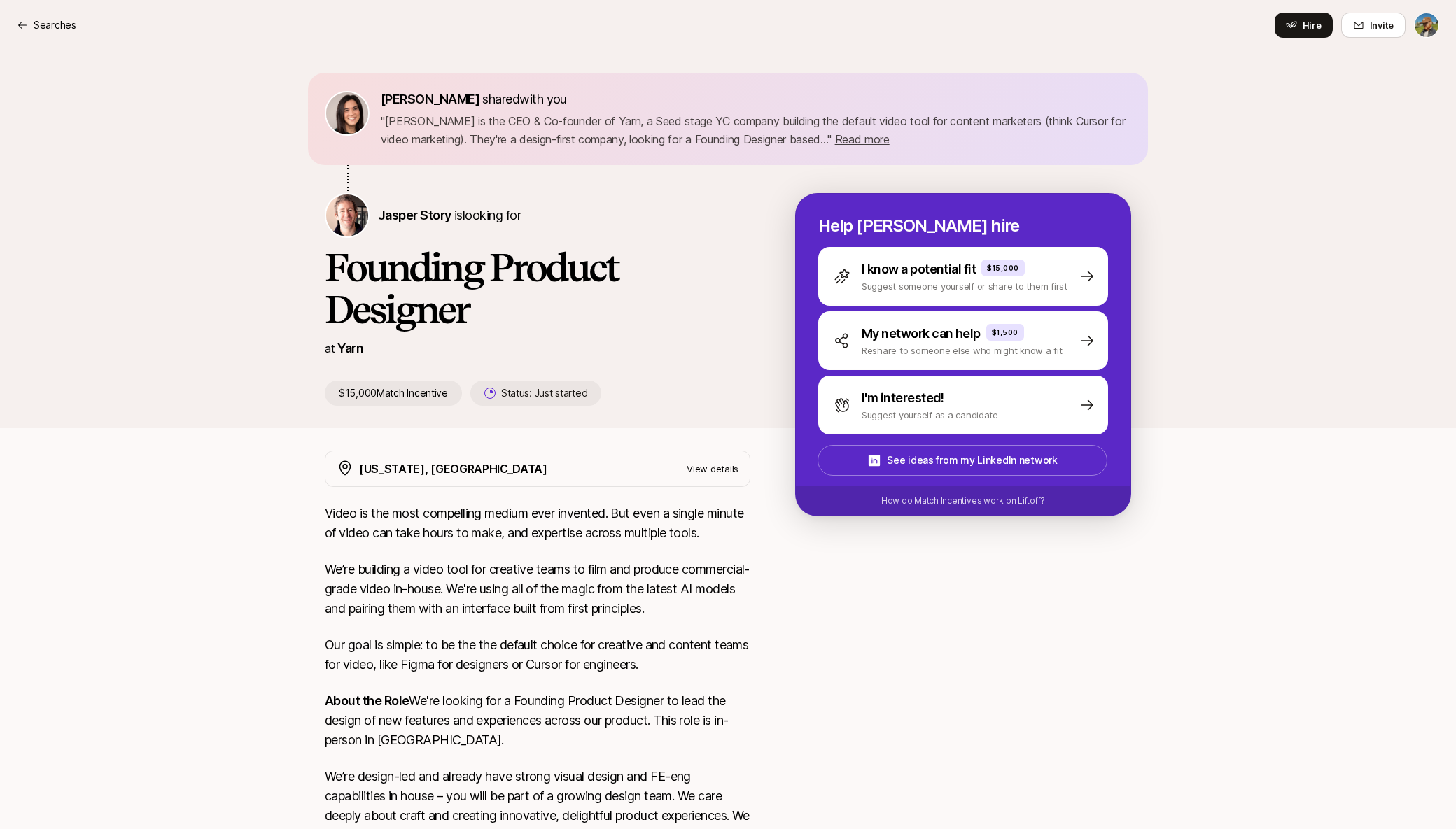
click at [719, 463] on p "View details" at bounding box center [712, 469] width 52 height 14
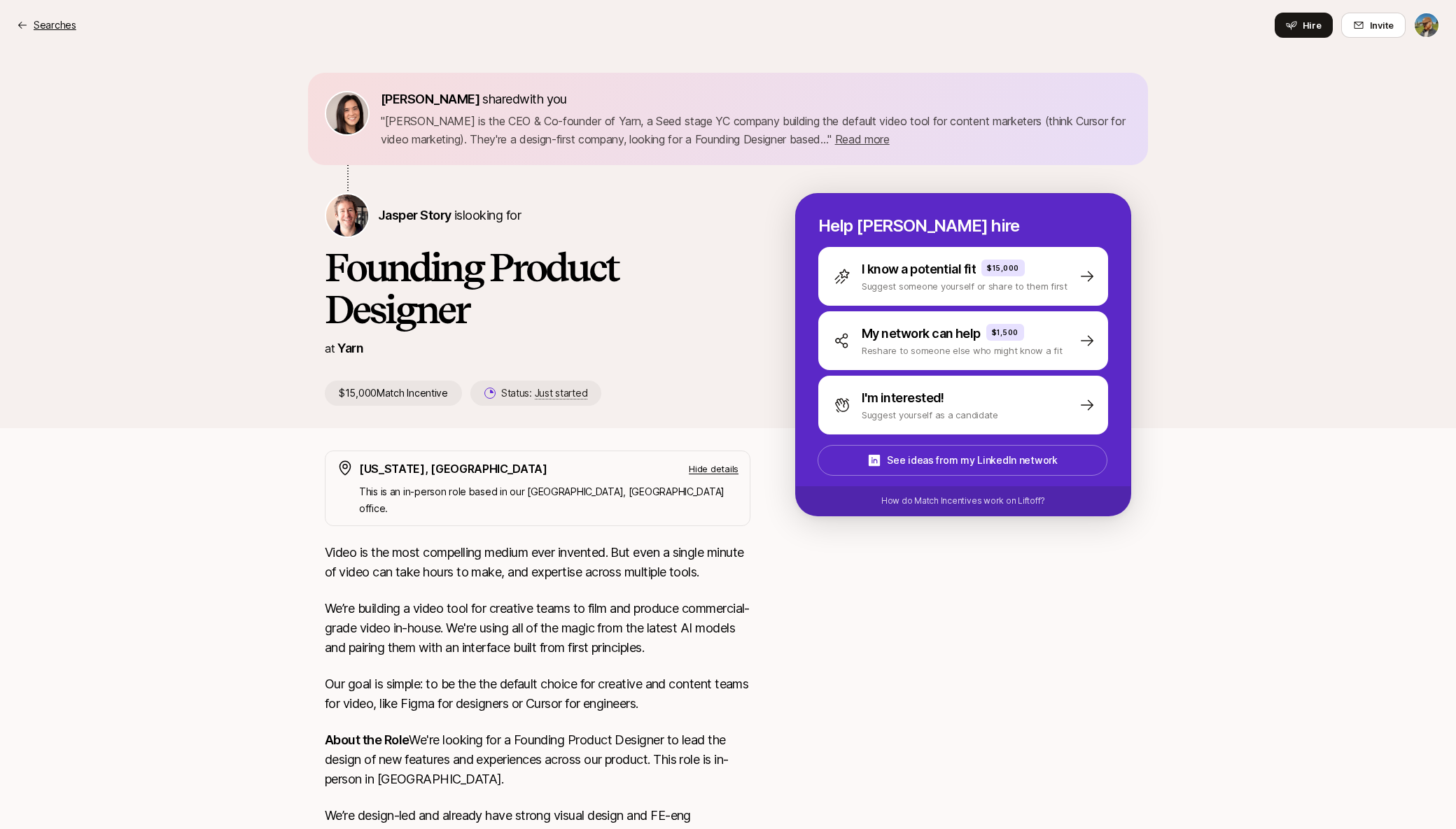
click at [45, 18] on p "Searches" at bounding box center [55, 25] width 42 height 17
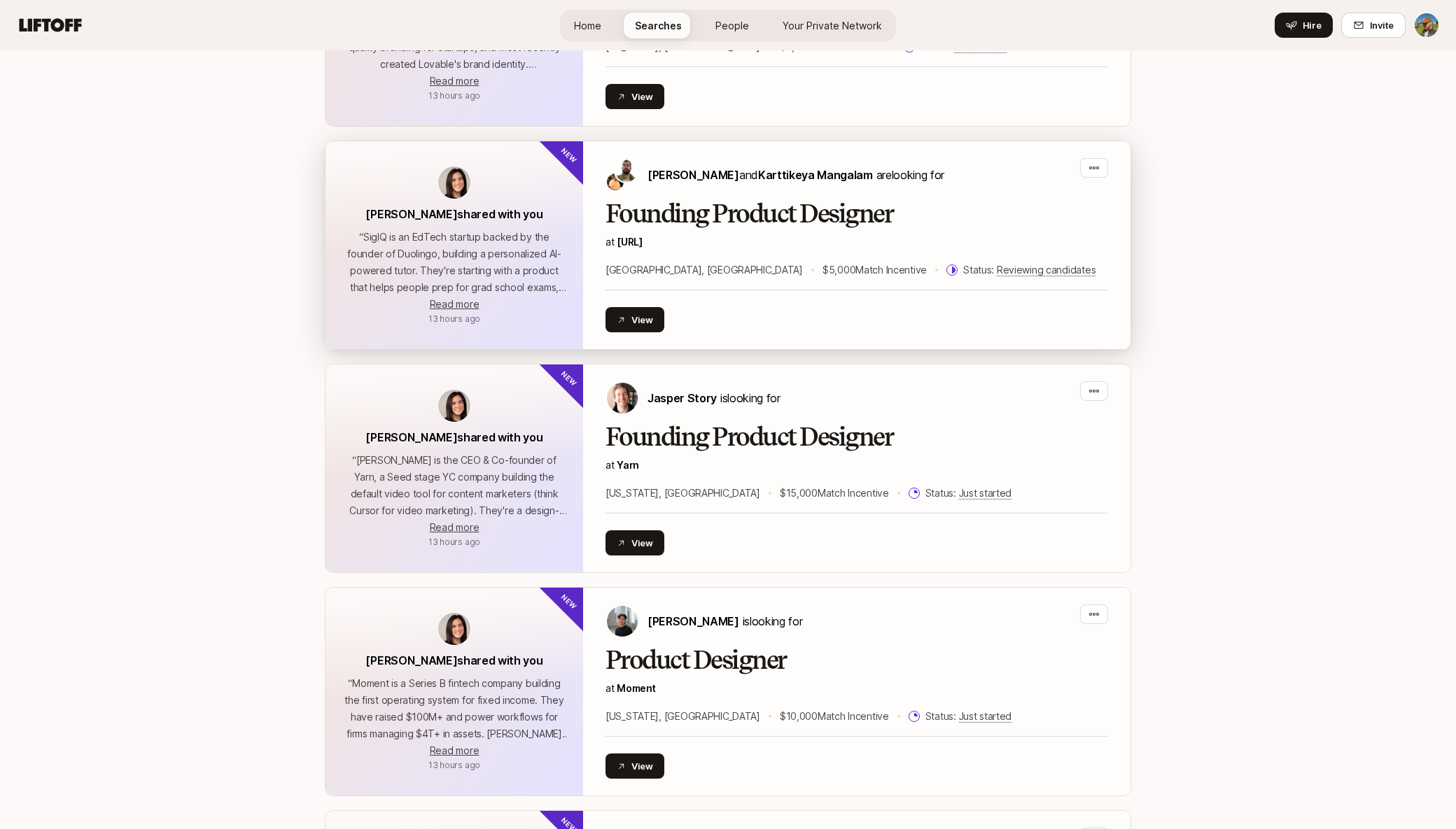
scroll to position [1358, 0]
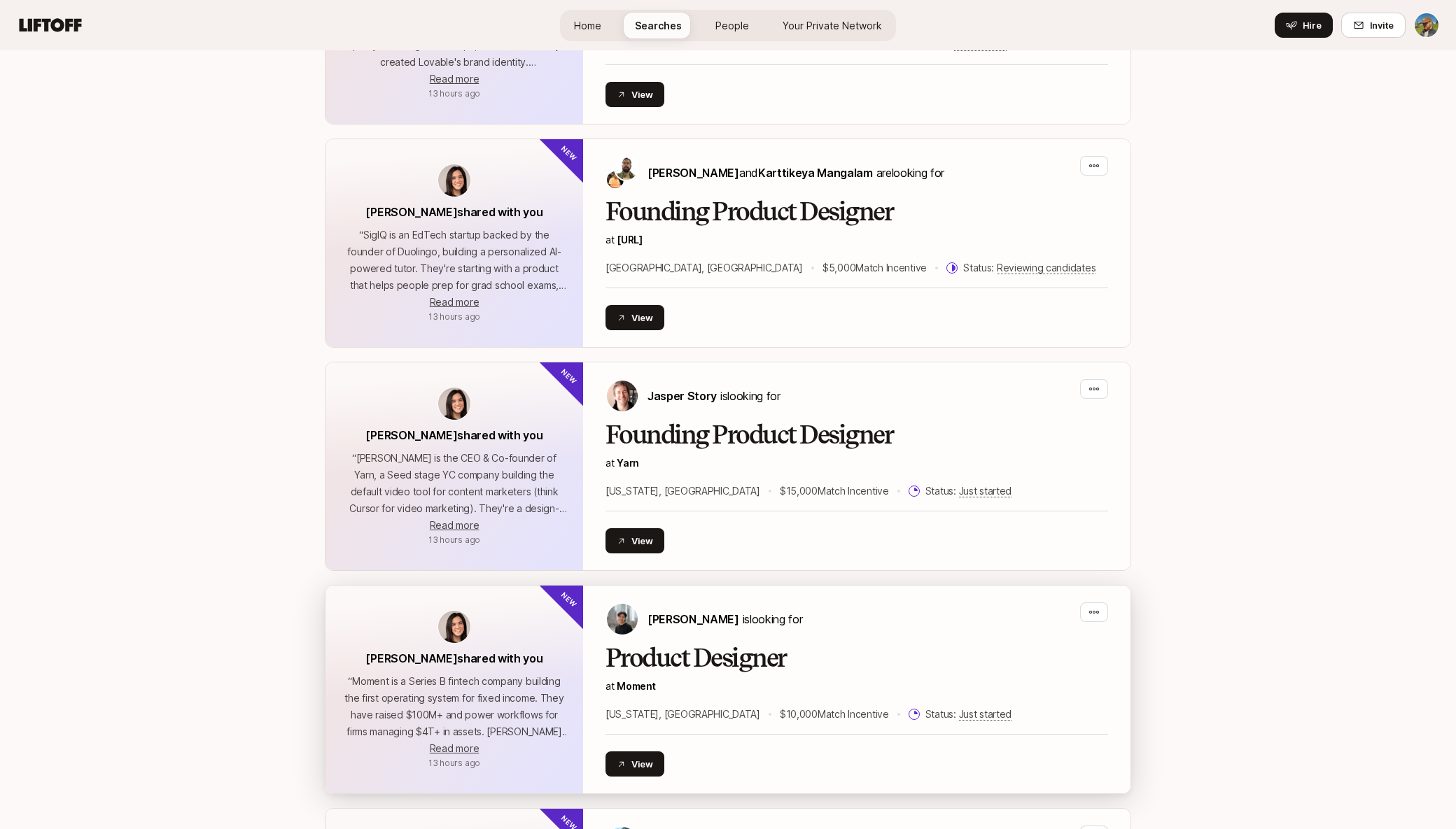
click at [791, 619] on div "Billy Tseng is looking for" at bounding box center [857, 620] width 503 height 33
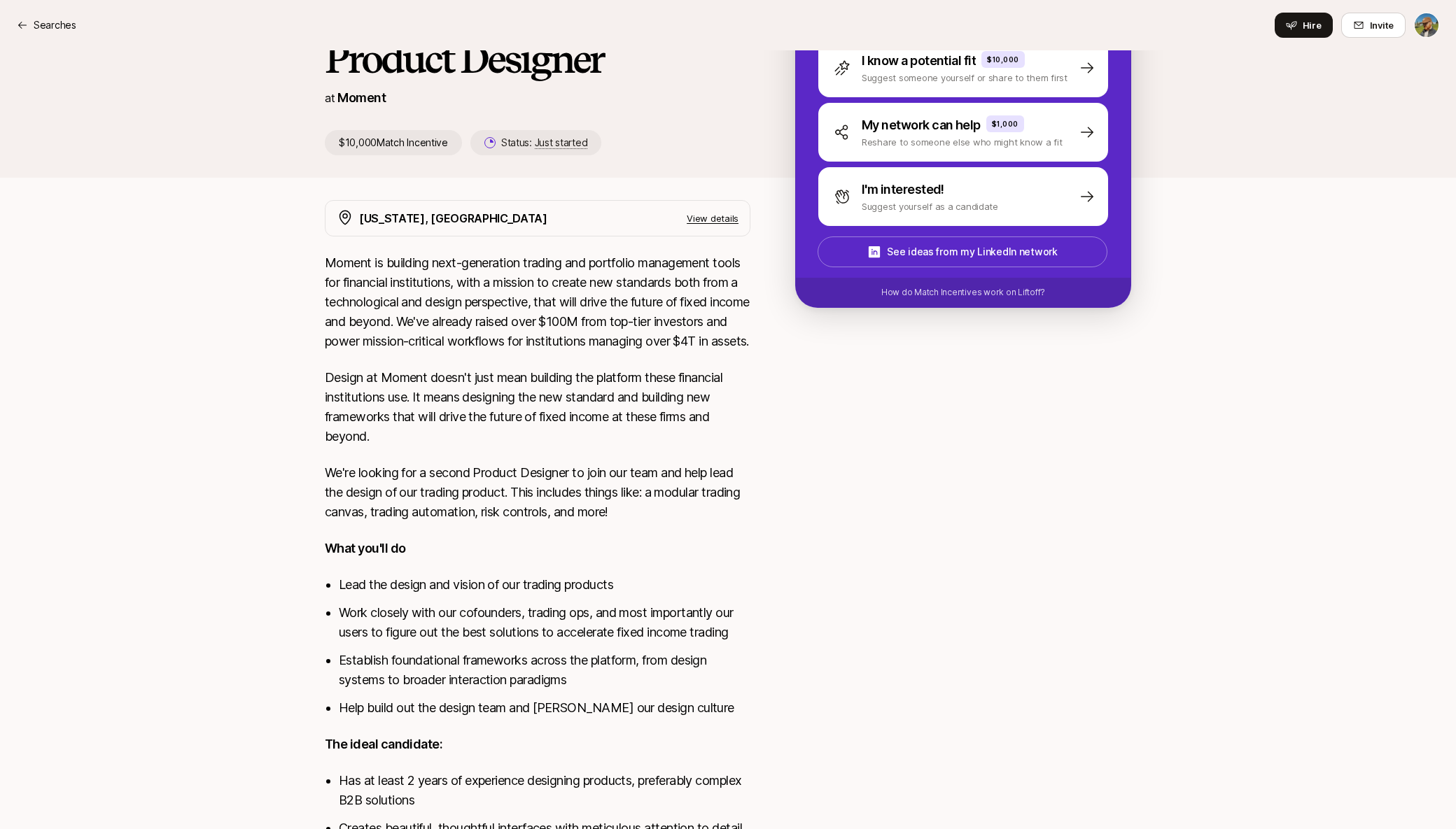
scroll to position [215, 0]
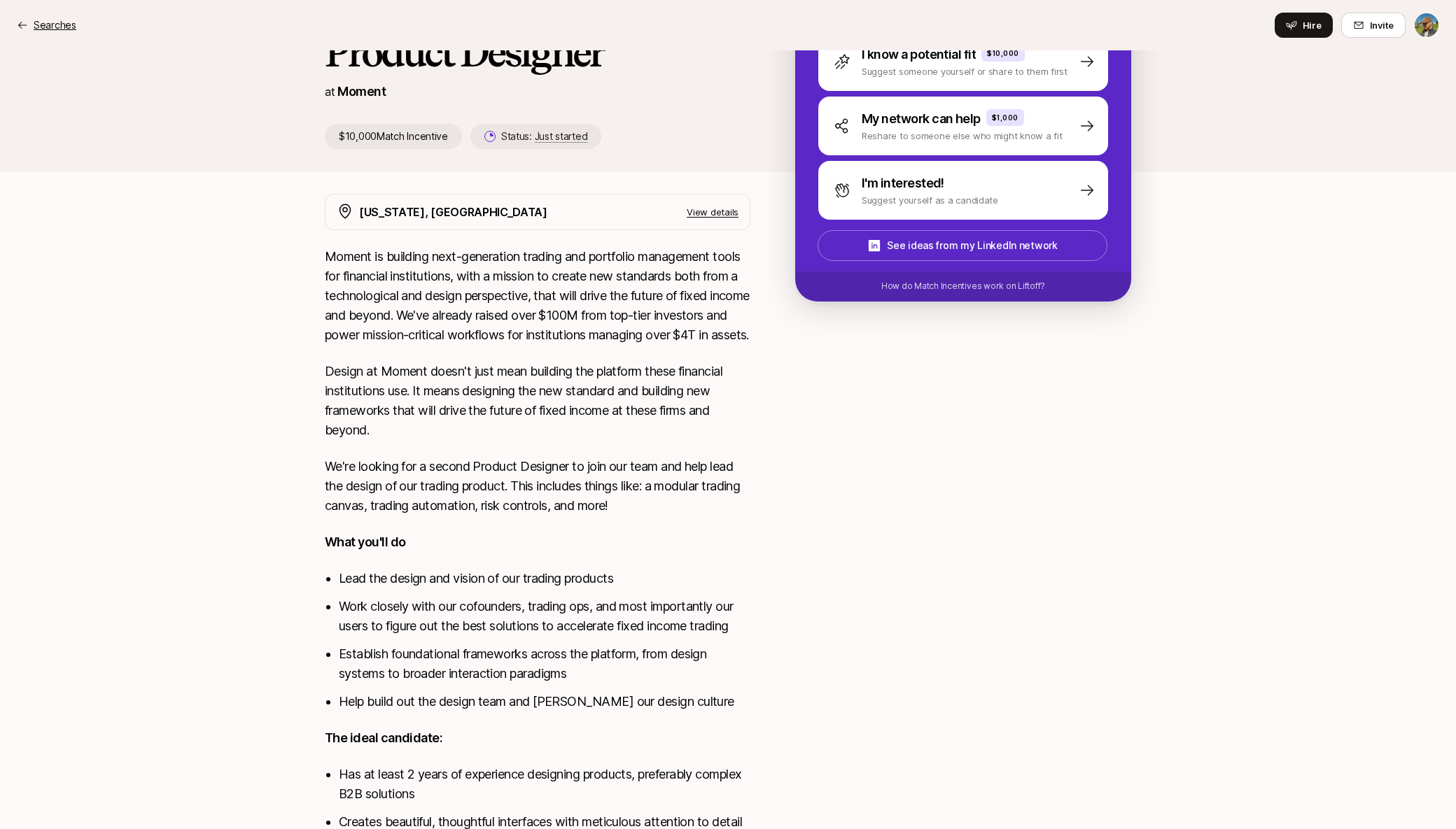
click at [28, 27] on div "Searches" at bounding box center [47, 25] width 60 height 17
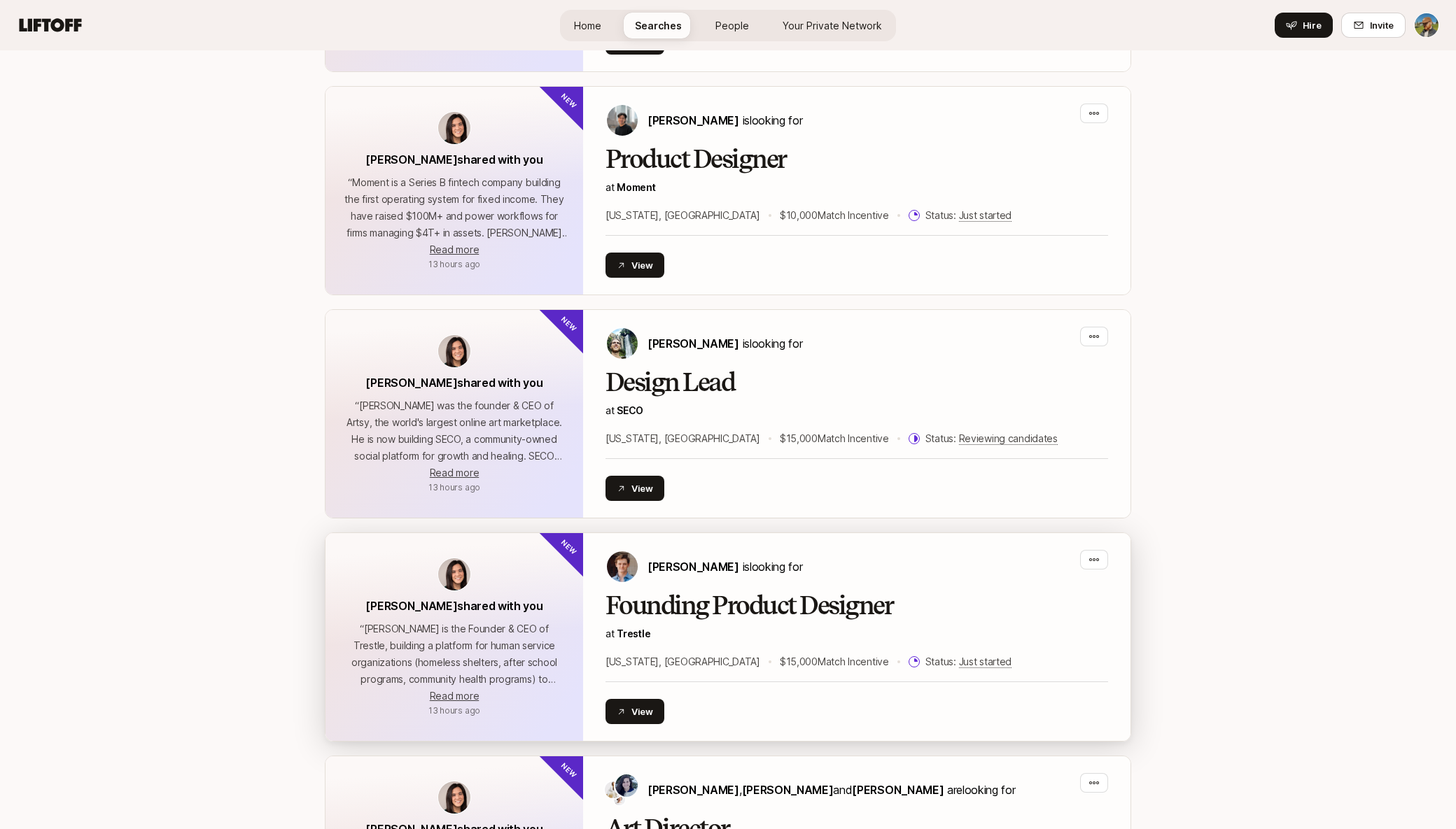
scroll to position [1878, 0]
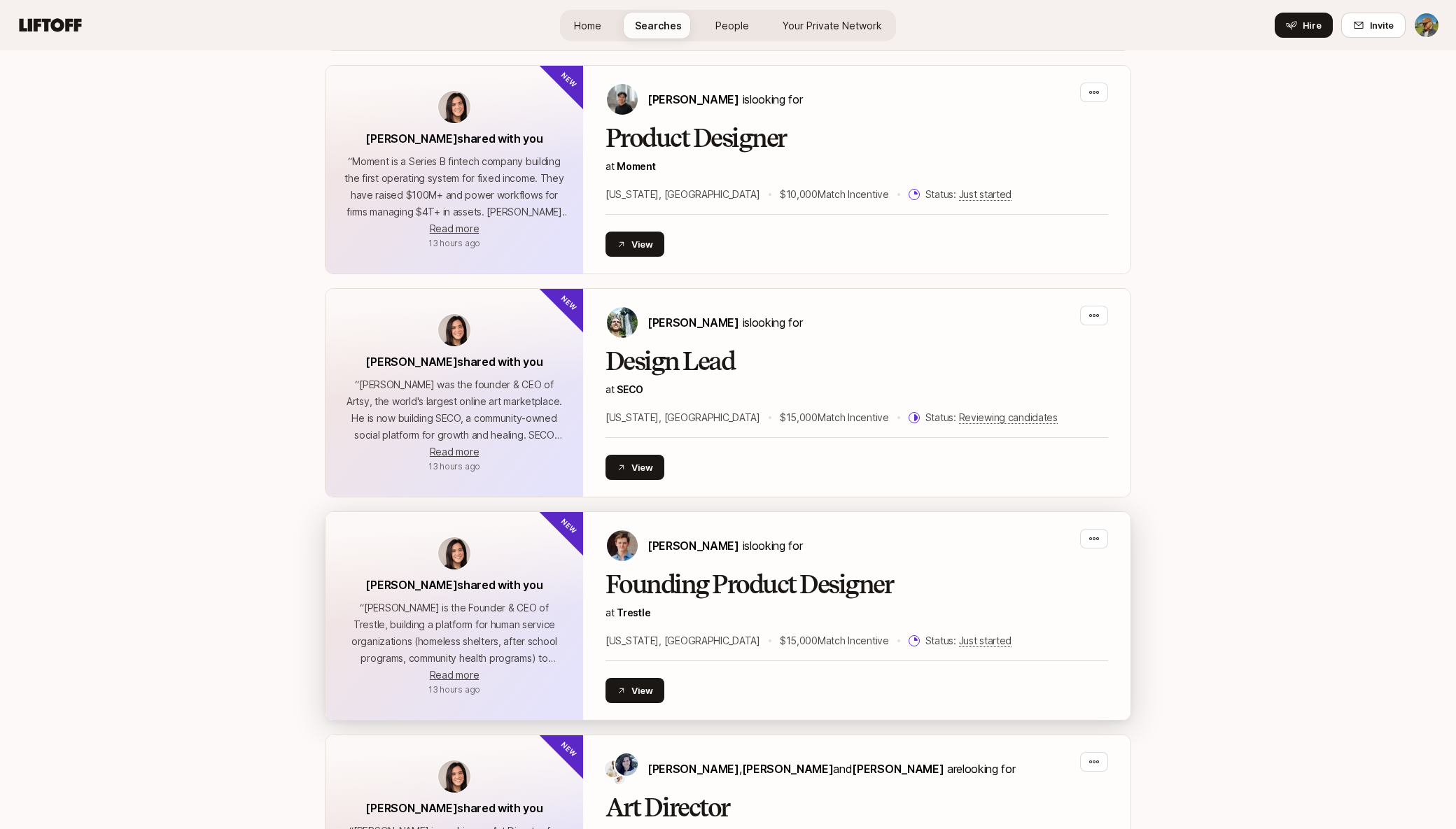
click at [919, 595] on h2 "Founding Product Designer" at bounding box center [857, 585] width 503 height 28
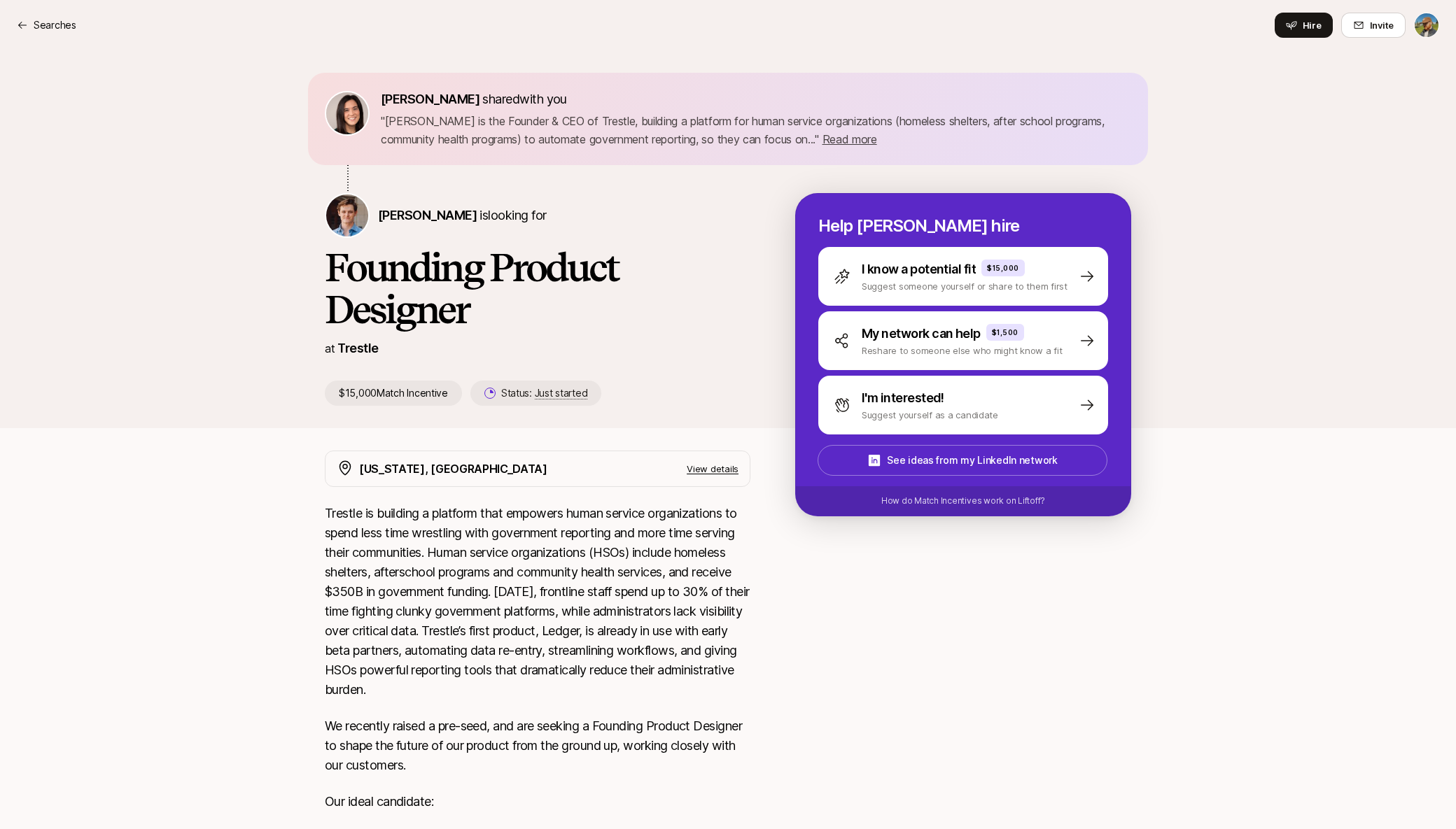
click at [731, 467] on p "View details" at bounding box center [712, 469] width 52 height 14
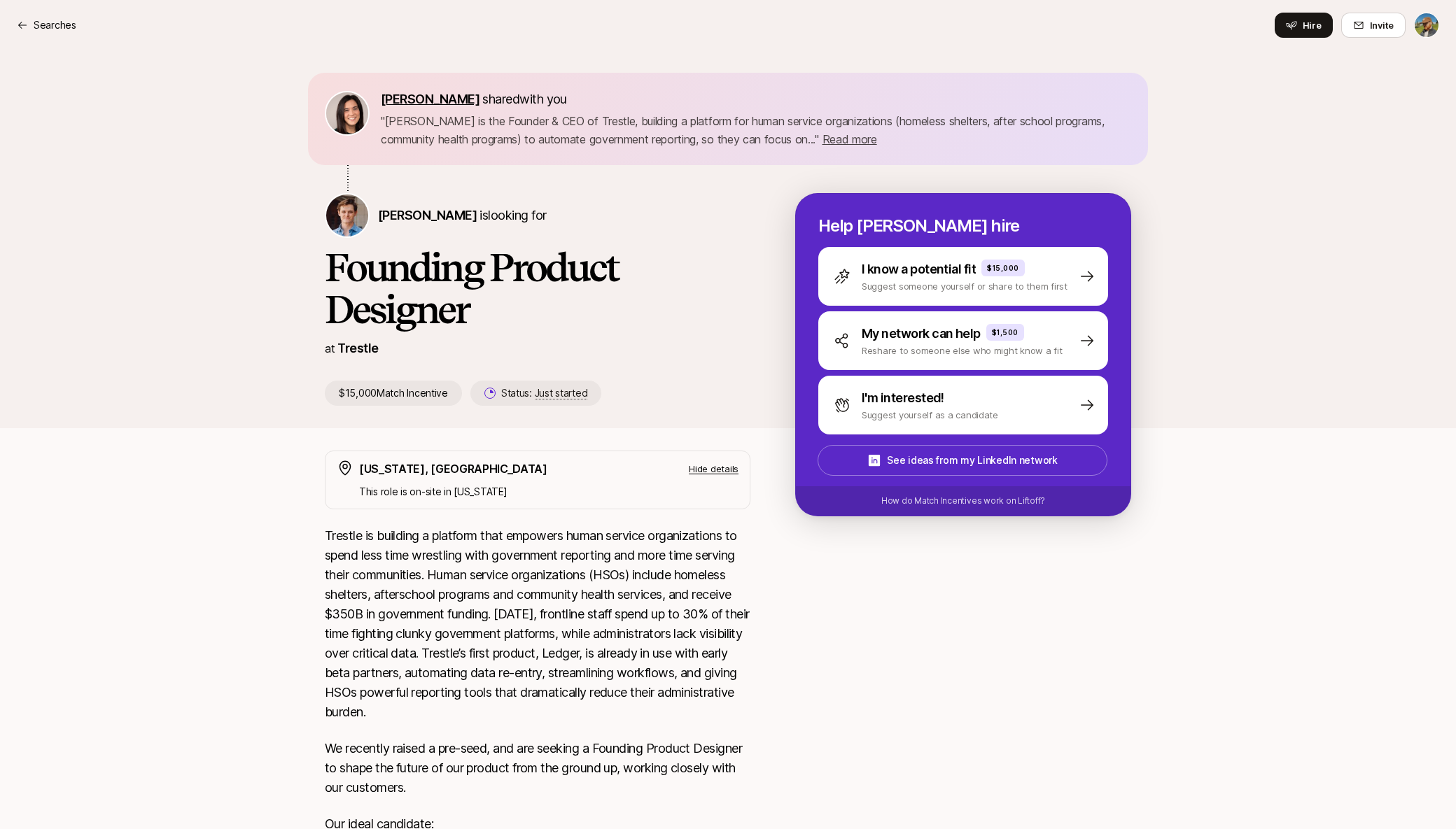
click at [432, 101] on span "Eleanor Morgan" at bounding box center [430, 99] width 99 height 15
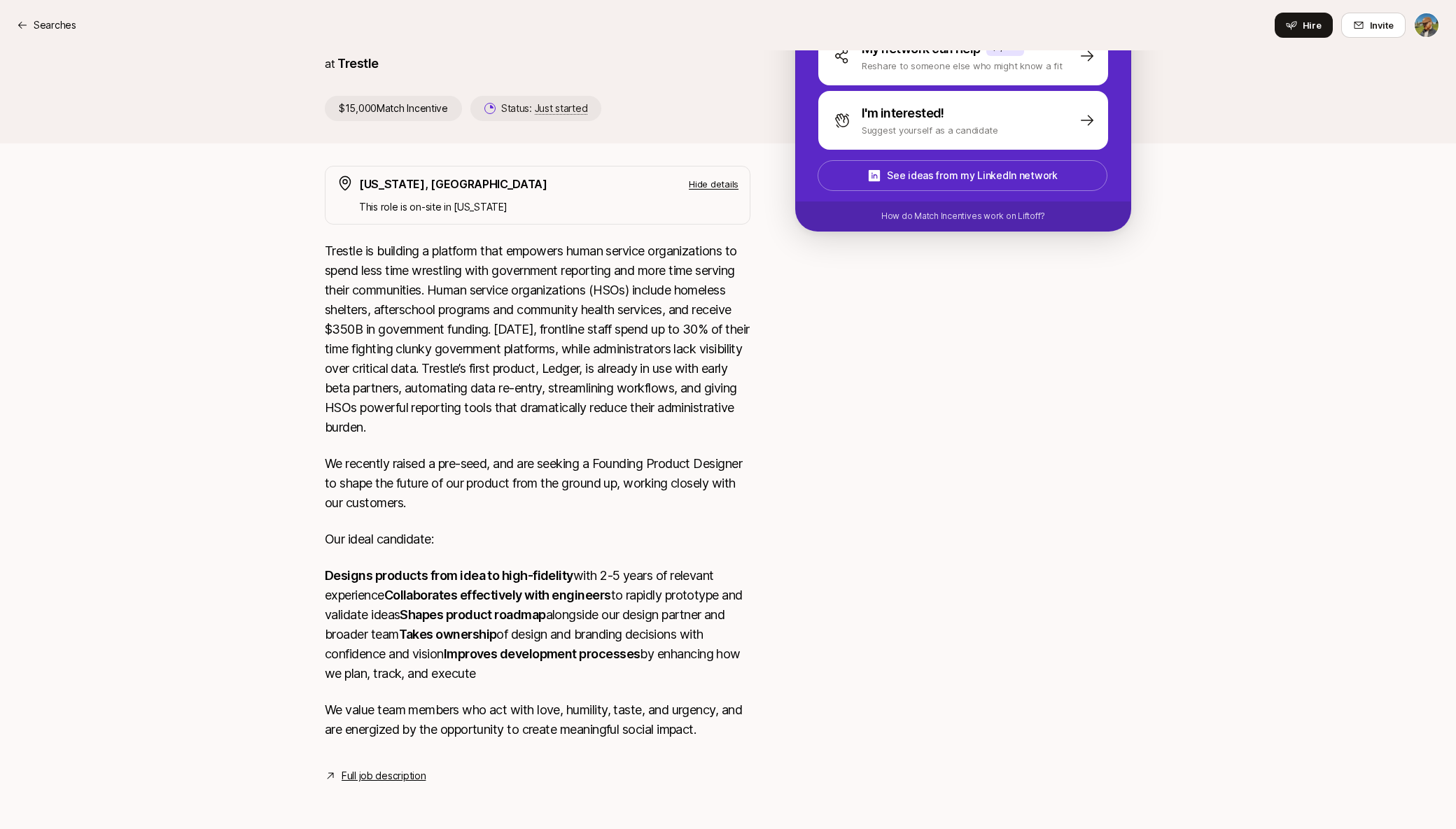
scroll to position [343, 0]
click at [395, 770] on link "Full job description" at bounding box center [383, 775] width 84 height 17
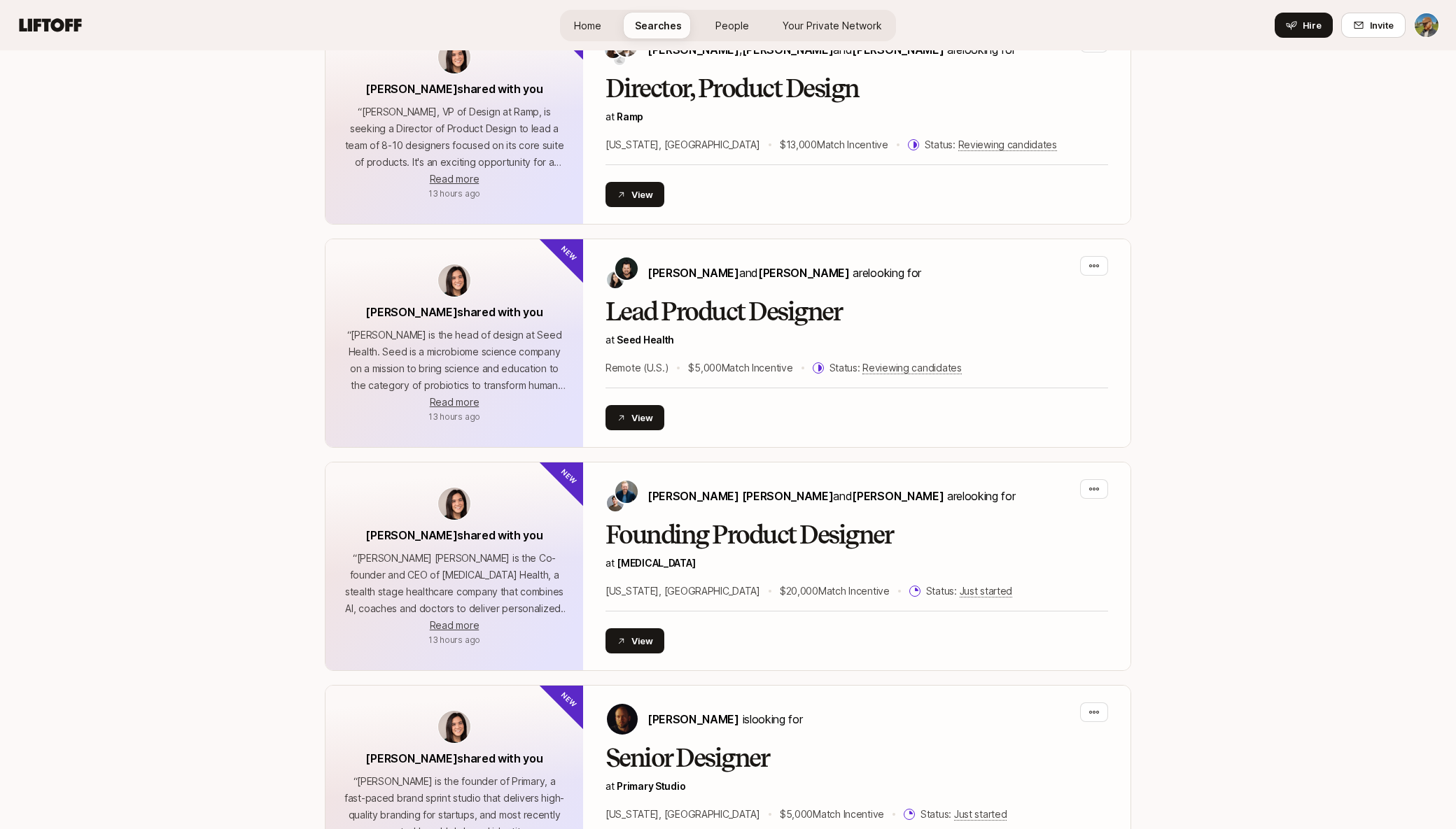
scroll to position [576, 0]
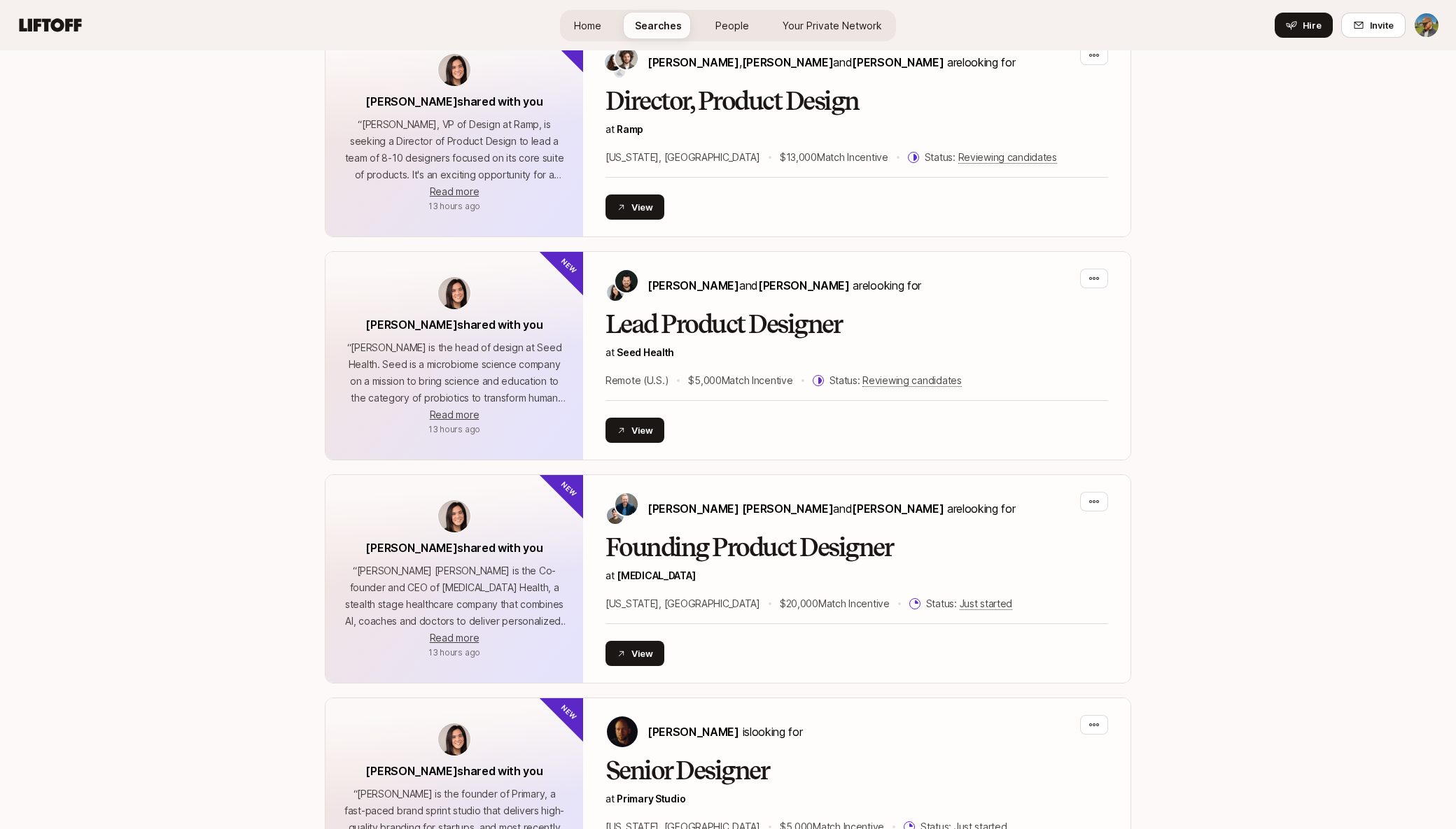
click at [721, 22] on span "People" at bounding box center [732, 26] width 33 height 15
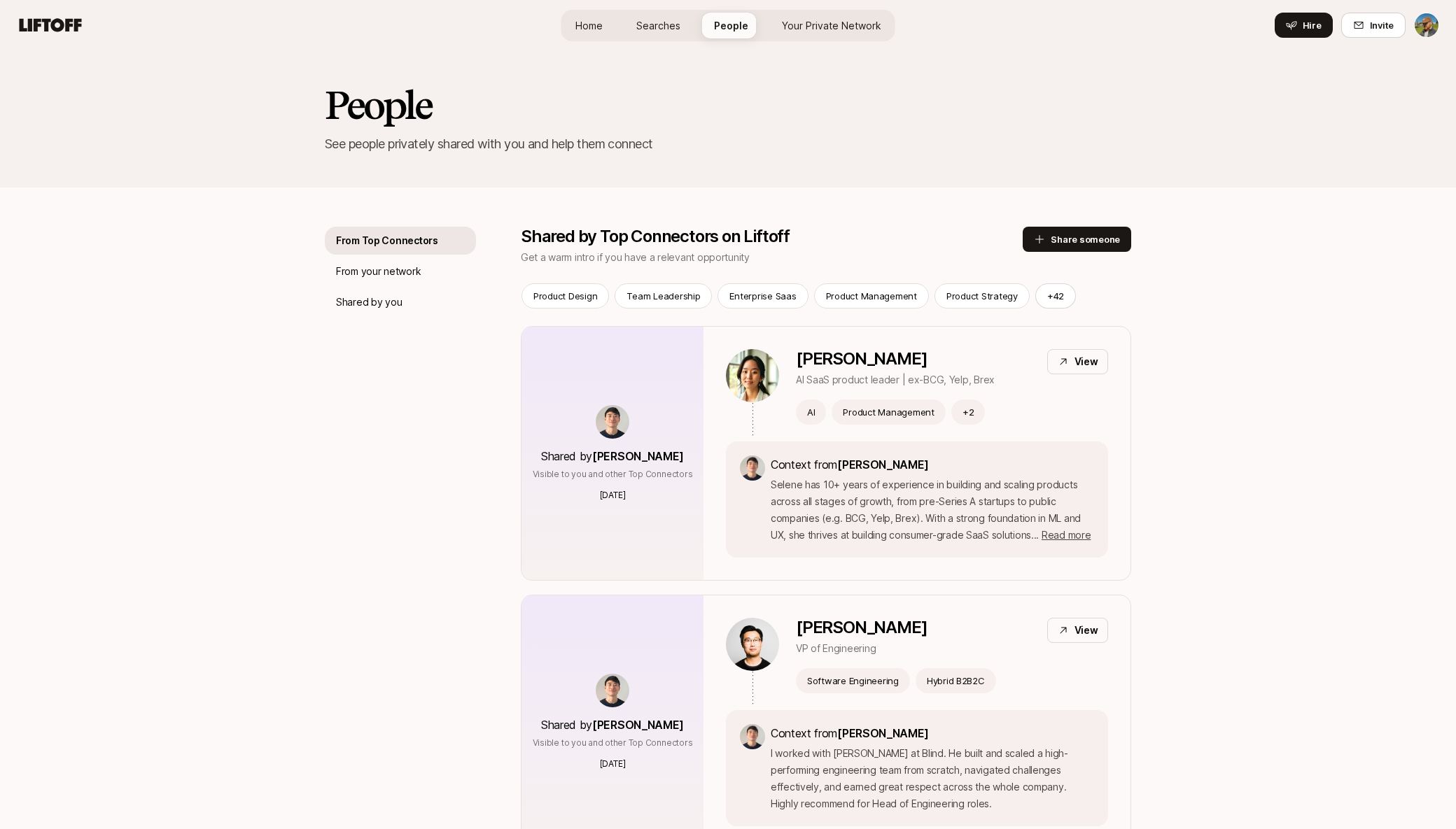
click at [44, 18] on icon at bounding box center [50, 25] width 67 height 19
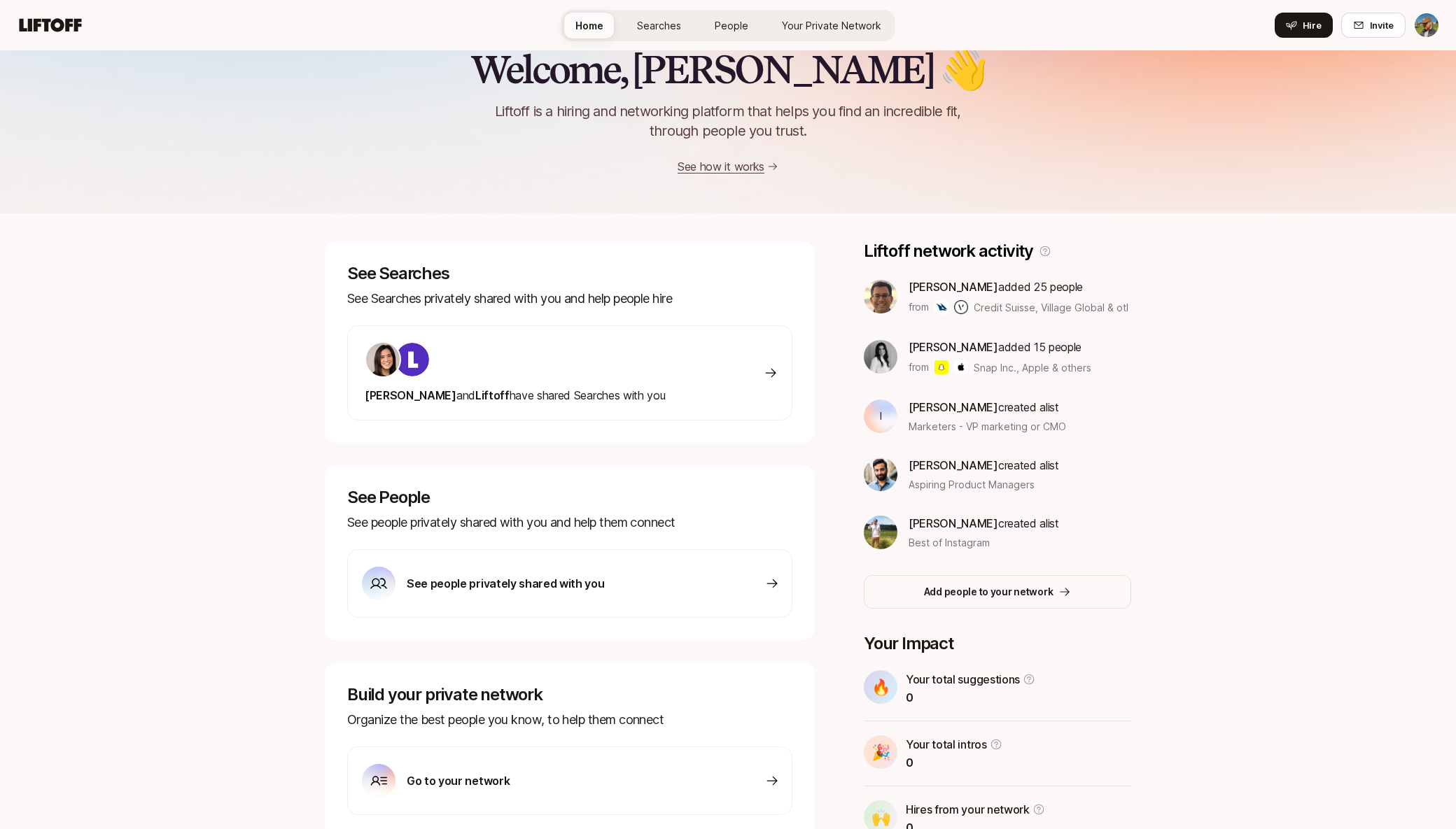
scroll to position [100, 0]
